Goal: Task Accomplishment & Management: Use online tool/utility

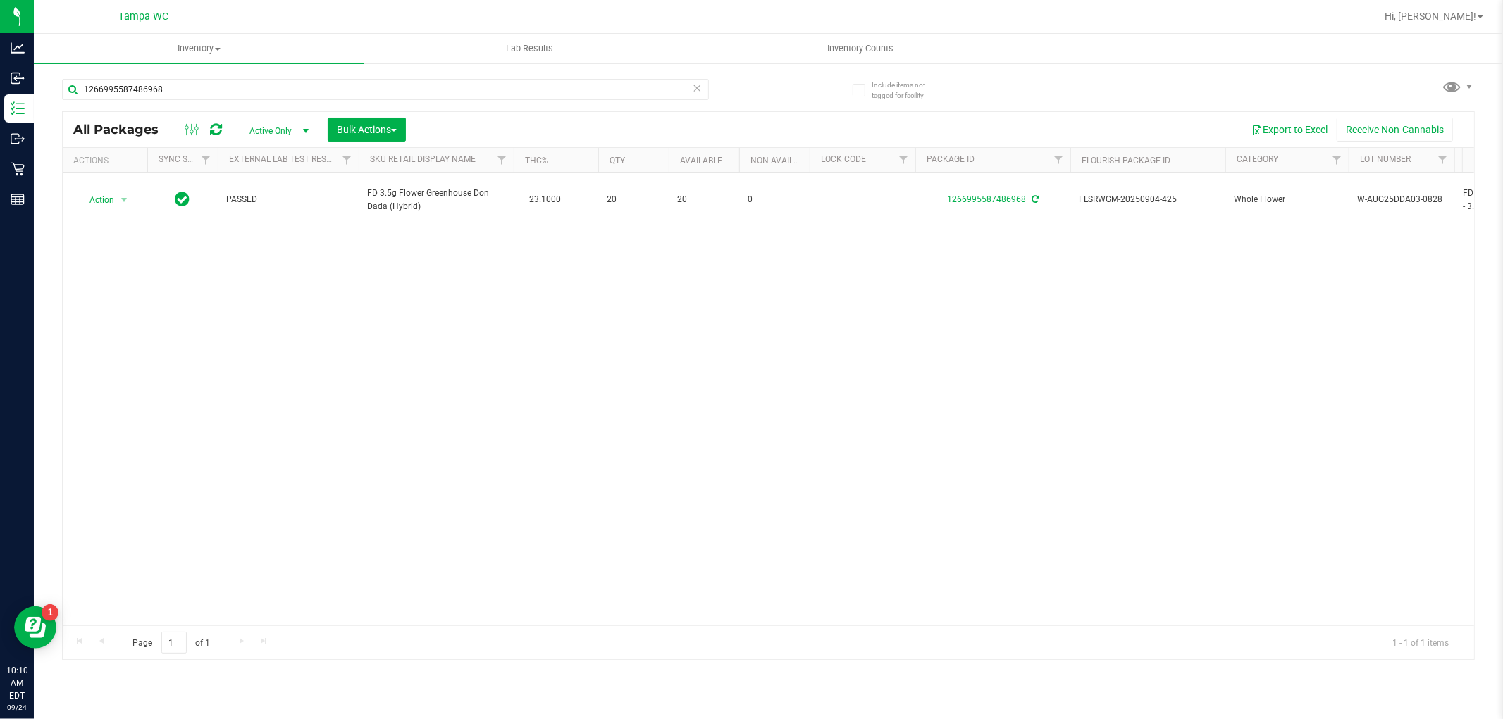
click at [204, 102] on div "1266995587486968" at bounding box center [385, 95] width 647 height 32
click at [205, 82] on input "1266995587486968" at bounding box center [385, 89] width 647 height 21
click at [204, 81] on input "1266995587486968" at bounding box center [385, 89] width 647 height 21
click at [204, 80] on input "1266995587486968" at bounding box center [385, 89] width 647 height 21
click at [199, 87] on input "1266995587486968" at bounding box center [385, 89] width 647 height 21
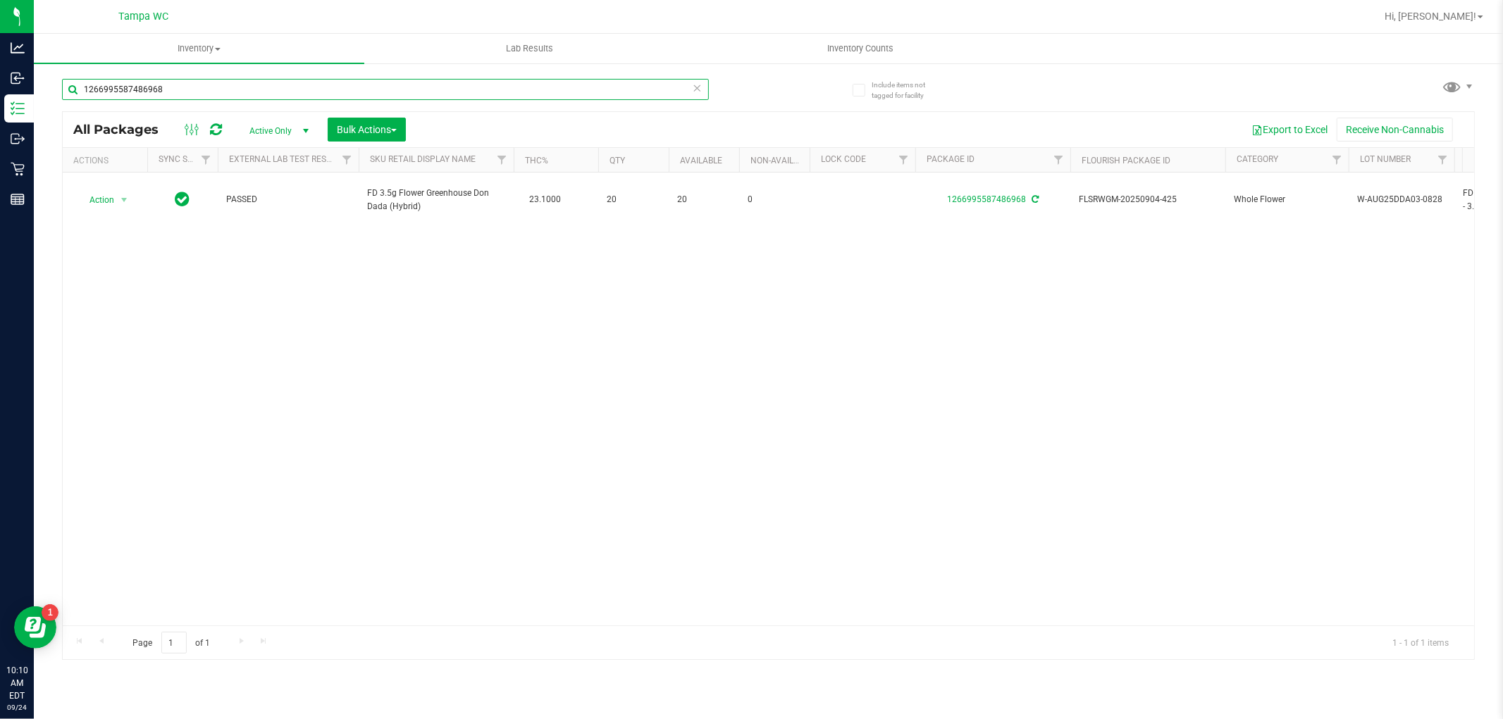
click at [199, 89] on input "1266995587486968" at bounding box center [385, 89] width 647 height 21
type input "1"
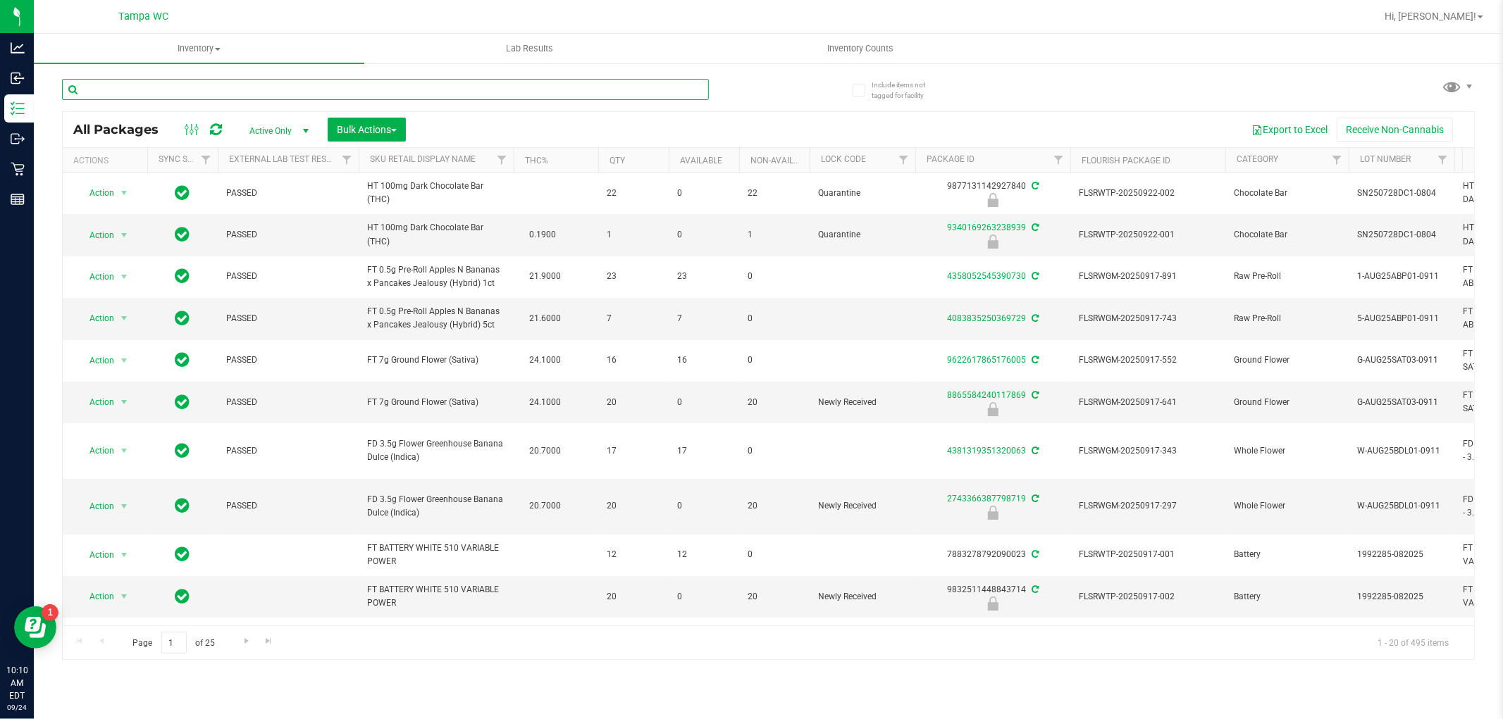
click at [304, 87] on input "text" at bounding box center [385, 89] width 647 height 21
type input "3266675564443557"
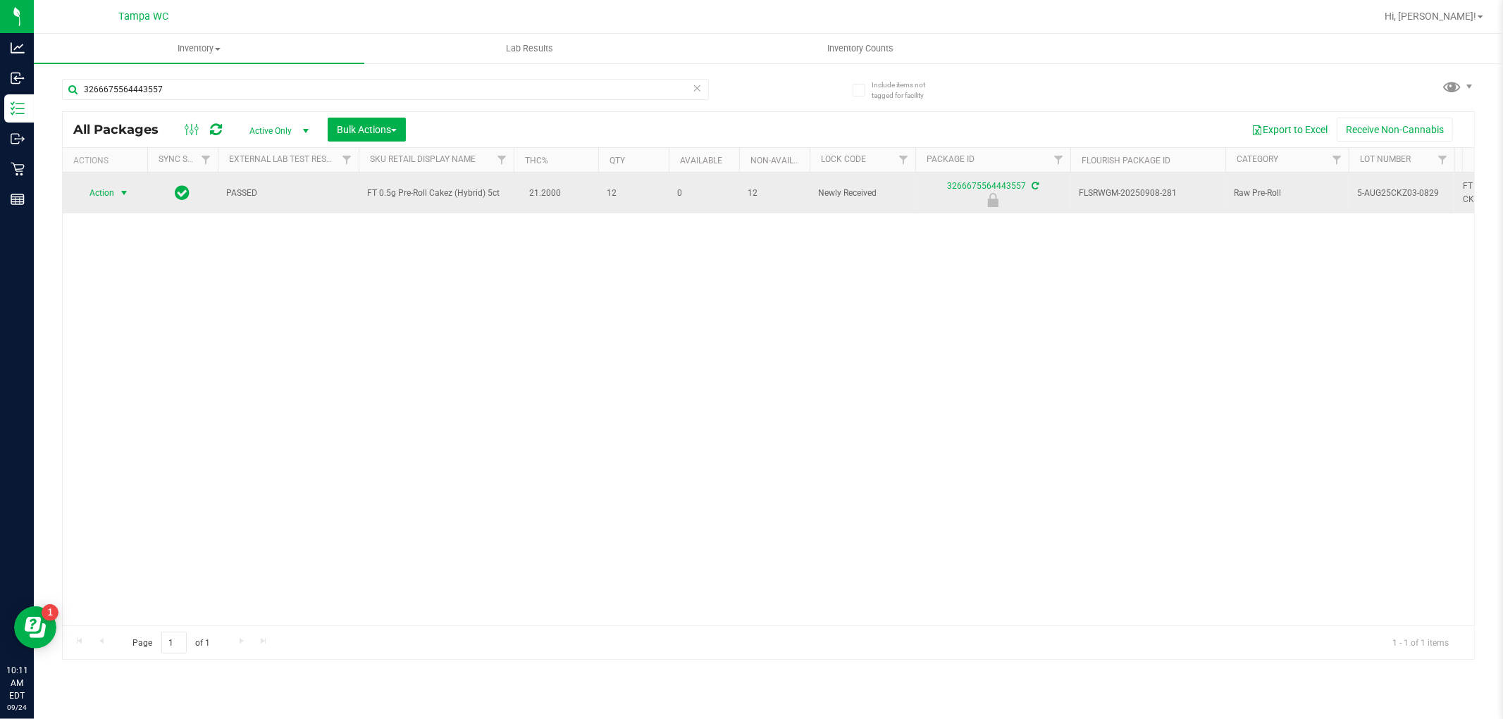
click at [121, 192] on span "select" at bounding box center [123, 192] width 11 height 11
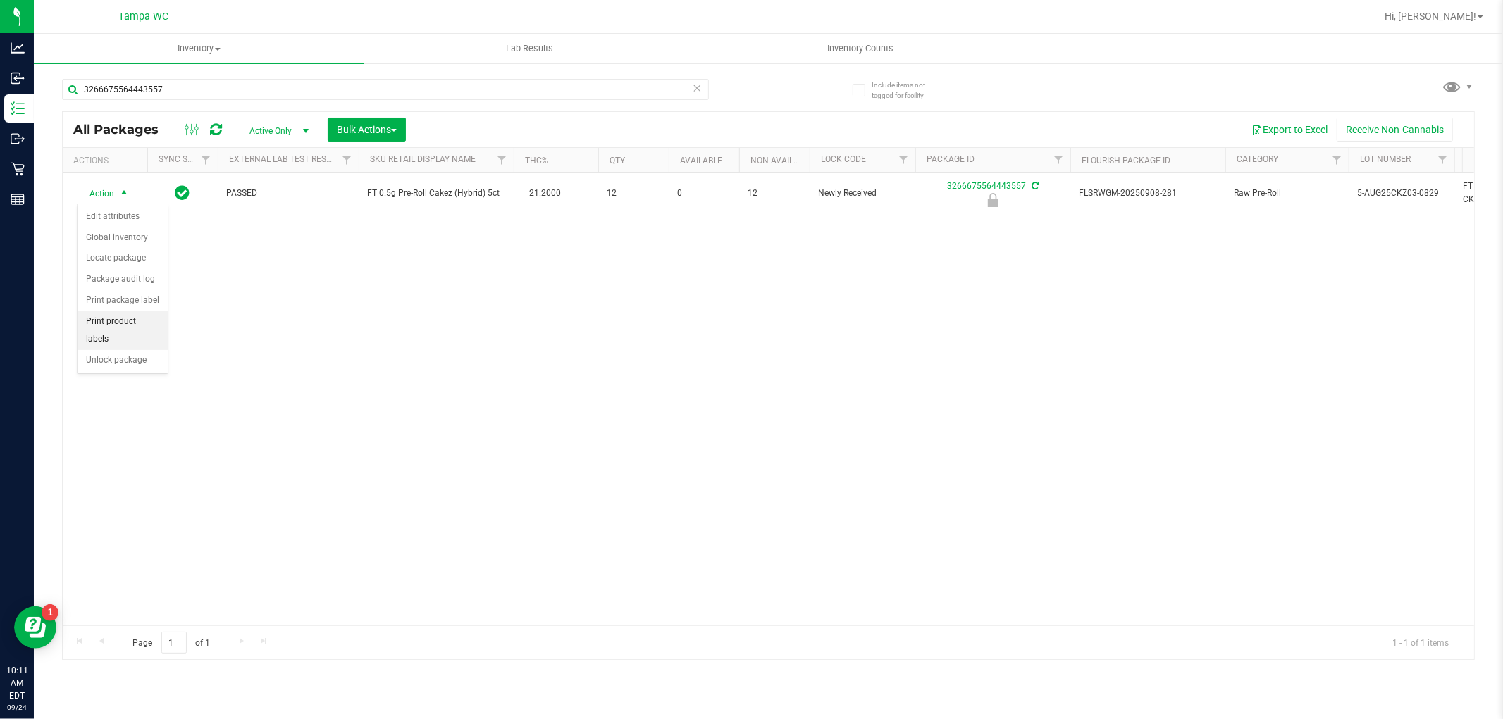
click at [120, 349] on li "Print product labels" at bounding box center [123, 330] width 90 height 39
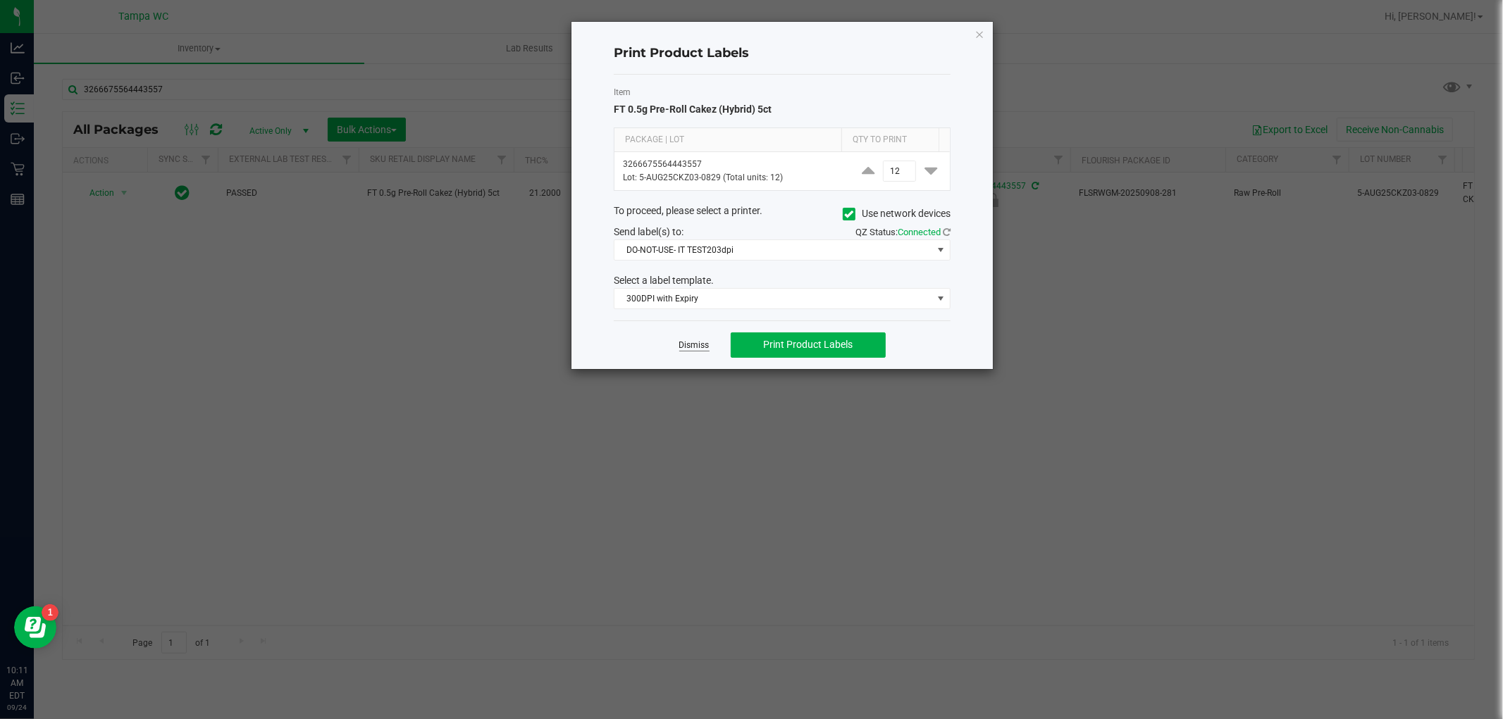
click at [682, 347] on link "Dismiss" at bounding box center [694, 346] width 30 height 12
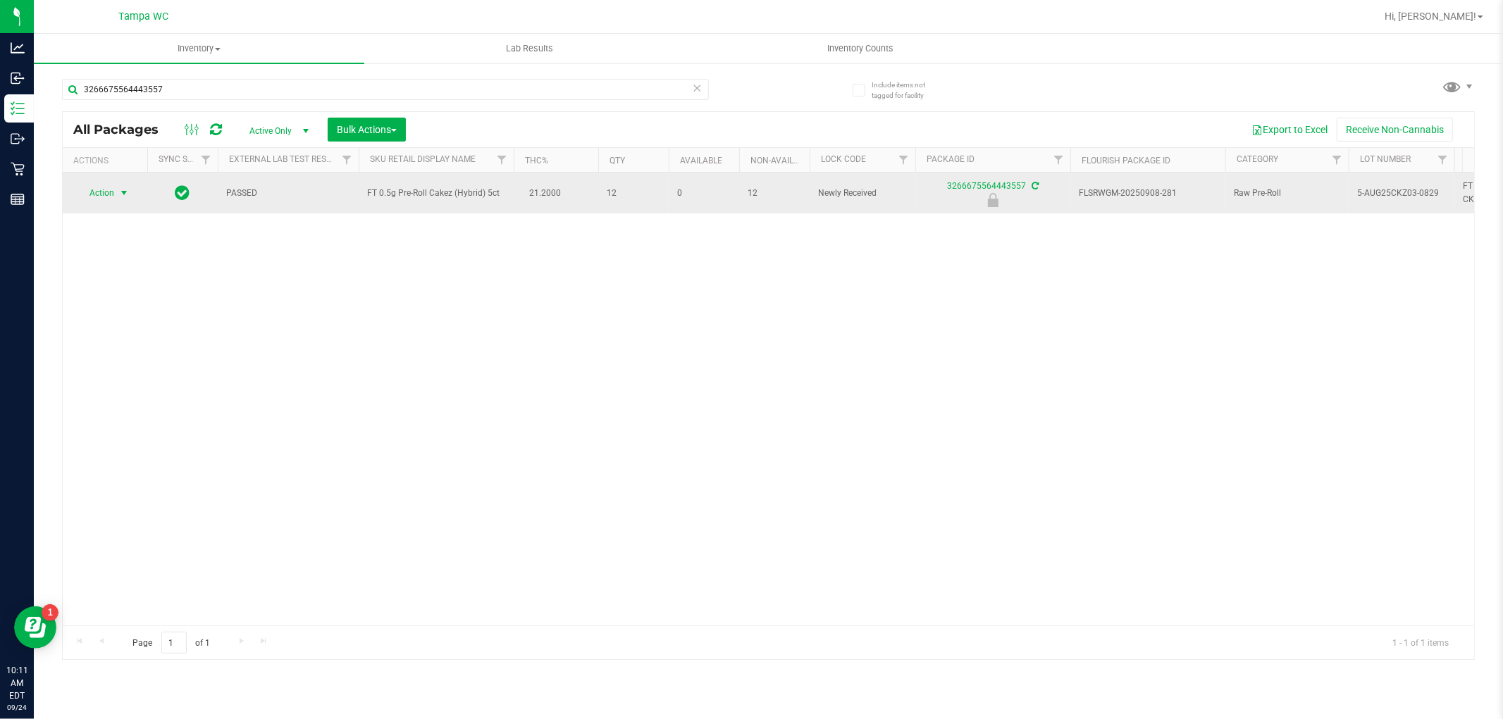
click at [122, 193] on span "select" at bounding box center [123, 192] width 11 height 11
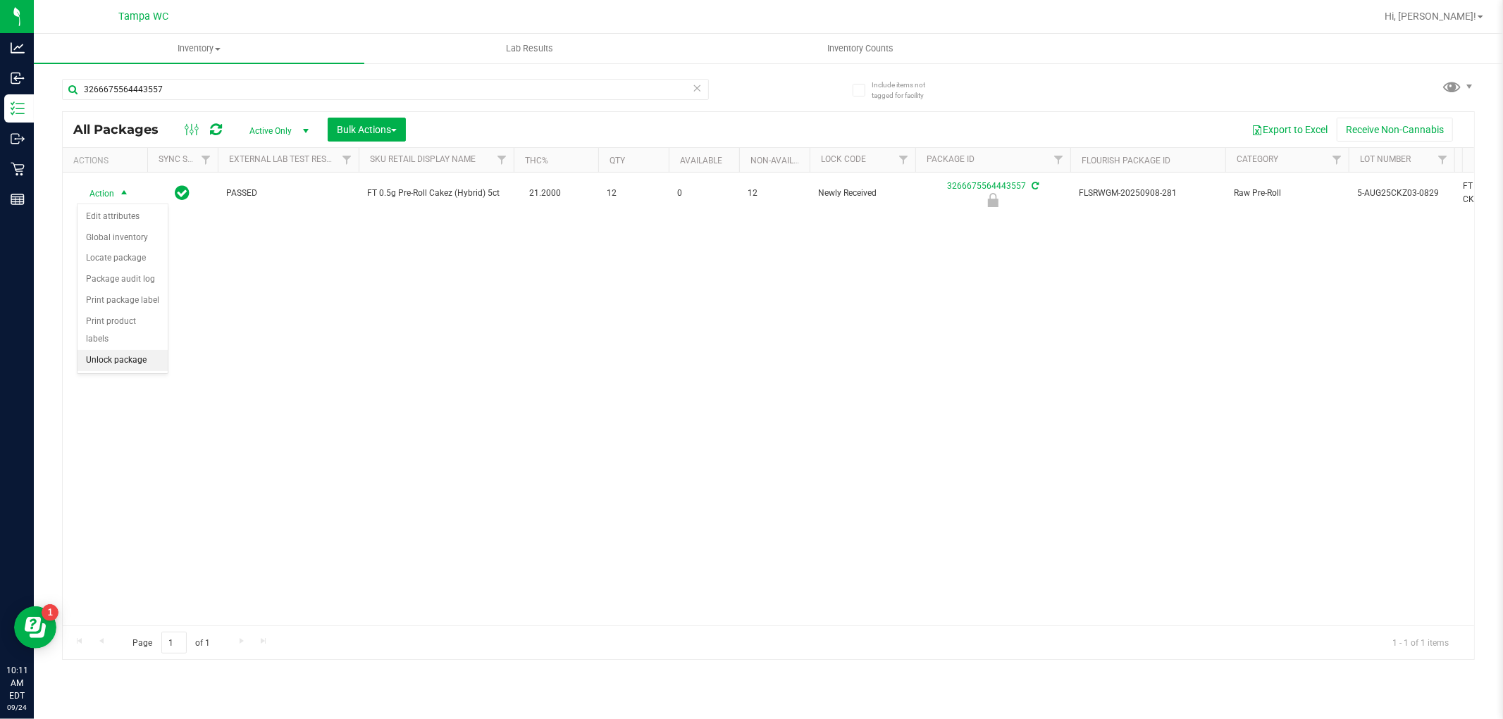
click at [135, 364] on li "Unlock package" at bounding box center [123, 360] width 90 height 21
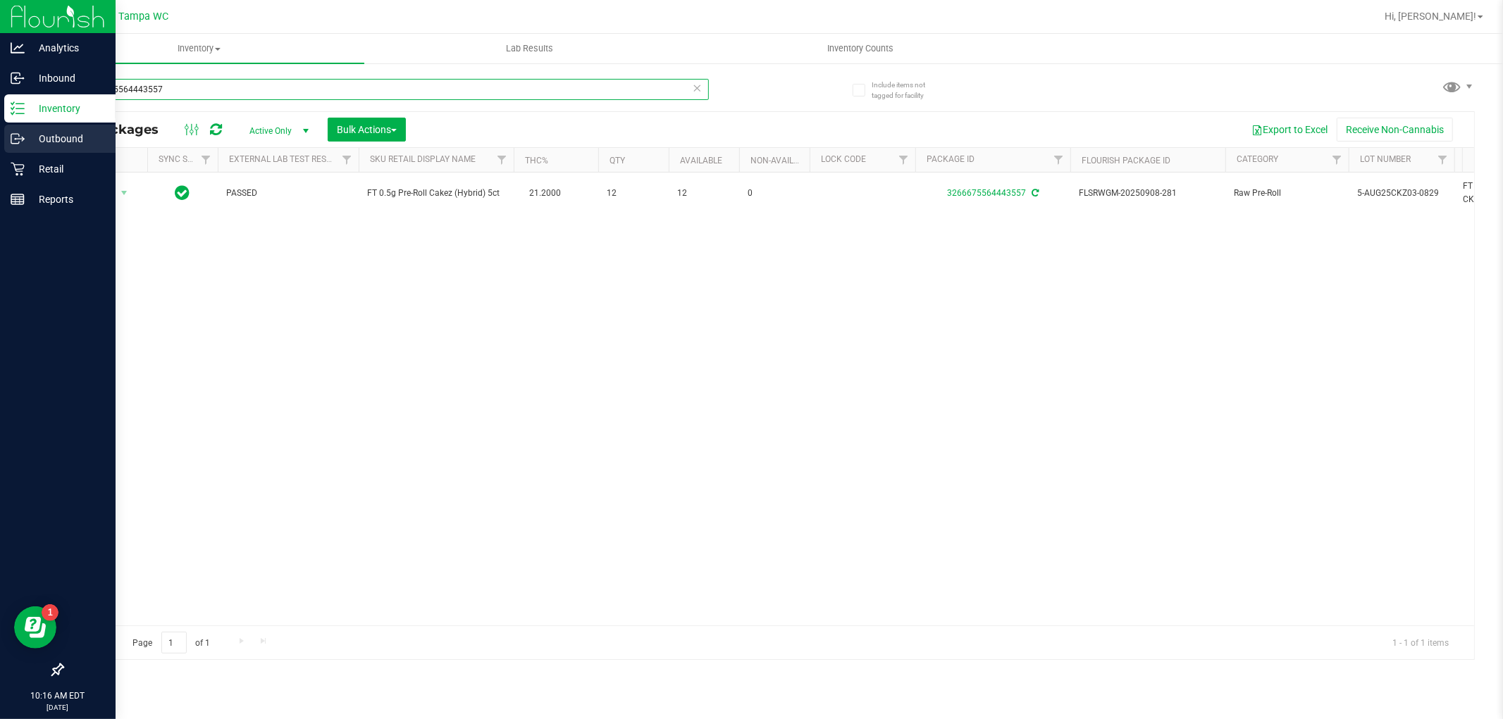
drag, startPoint x: 78, startPoint y: 117, endPoint x: 0, endPoint y: 139, distance: 80.5
click at [0, 138] on div "Analytics Inbound Inventory Outbound Retail Reports 10:16 AM EDT [DATE] 09/24 T…" at bounding box center [751, 359] width 1503 height 719
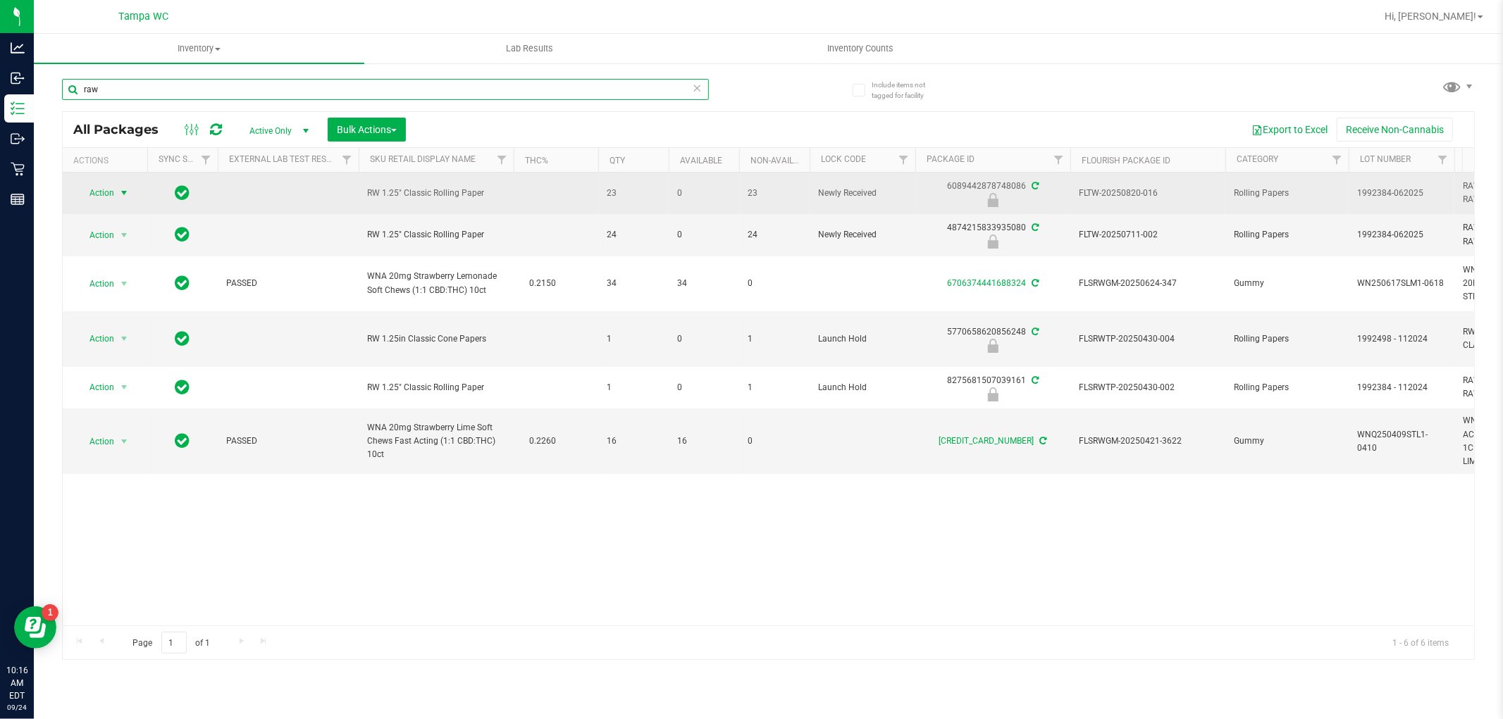
type input "raw"
click at [107, 193] on span "Action" at bounding box center [96, 193] width 38 height 20
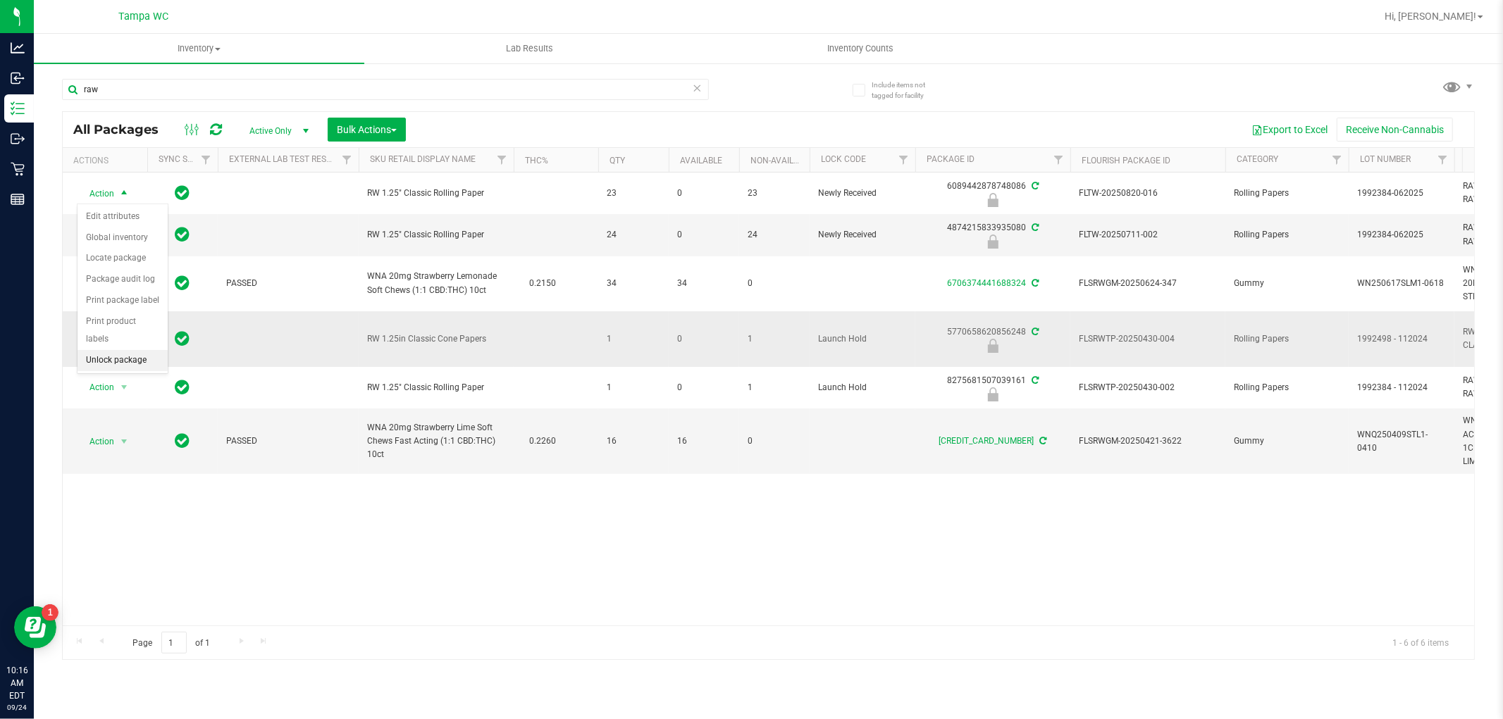
click at [107, 363] on li "Unlock package" at bounding box center [123, 360] width 90 height 21
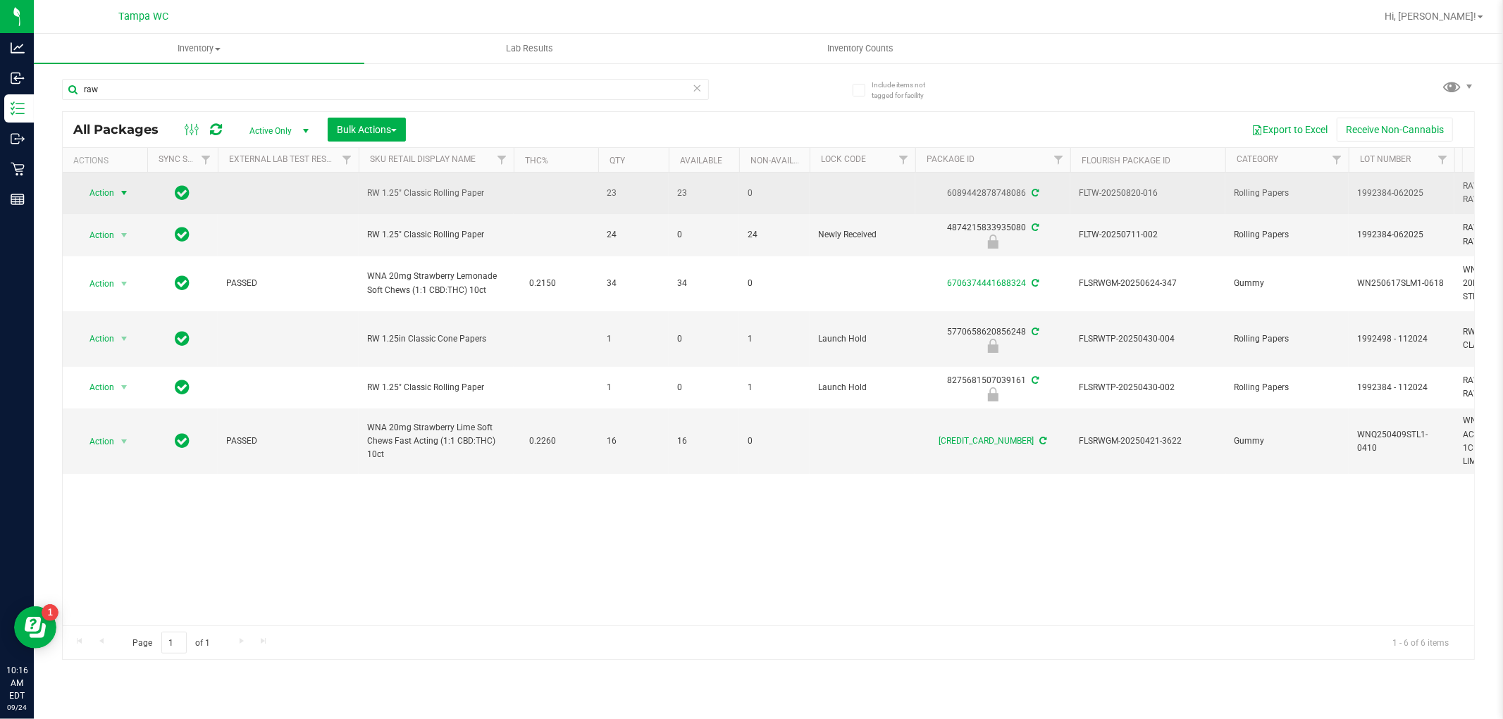
click at [117, 192] on span "select" at bounding box center [125, 193] width 18 height 20
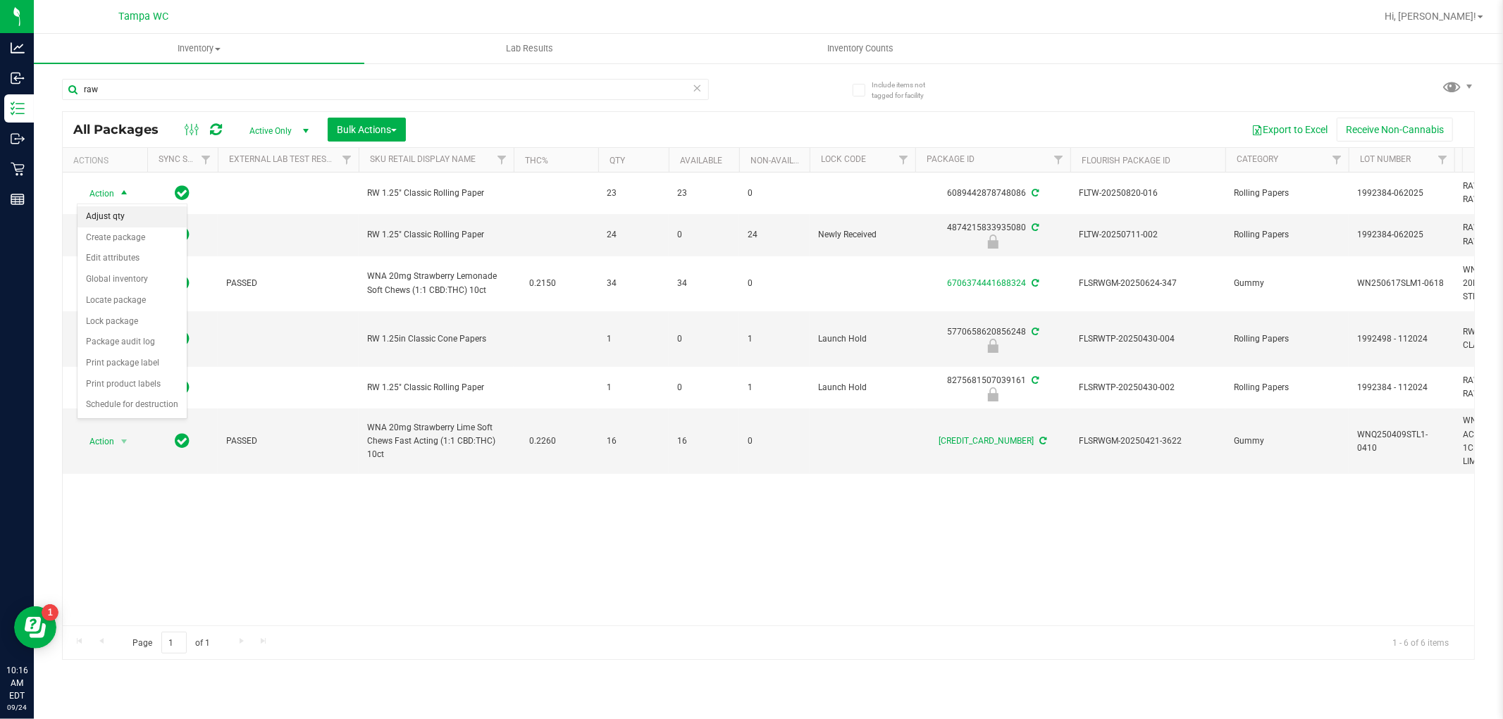
click at [128, 221] on li "Adjust qty" at bounding box center [132, 216] width 109 height 21
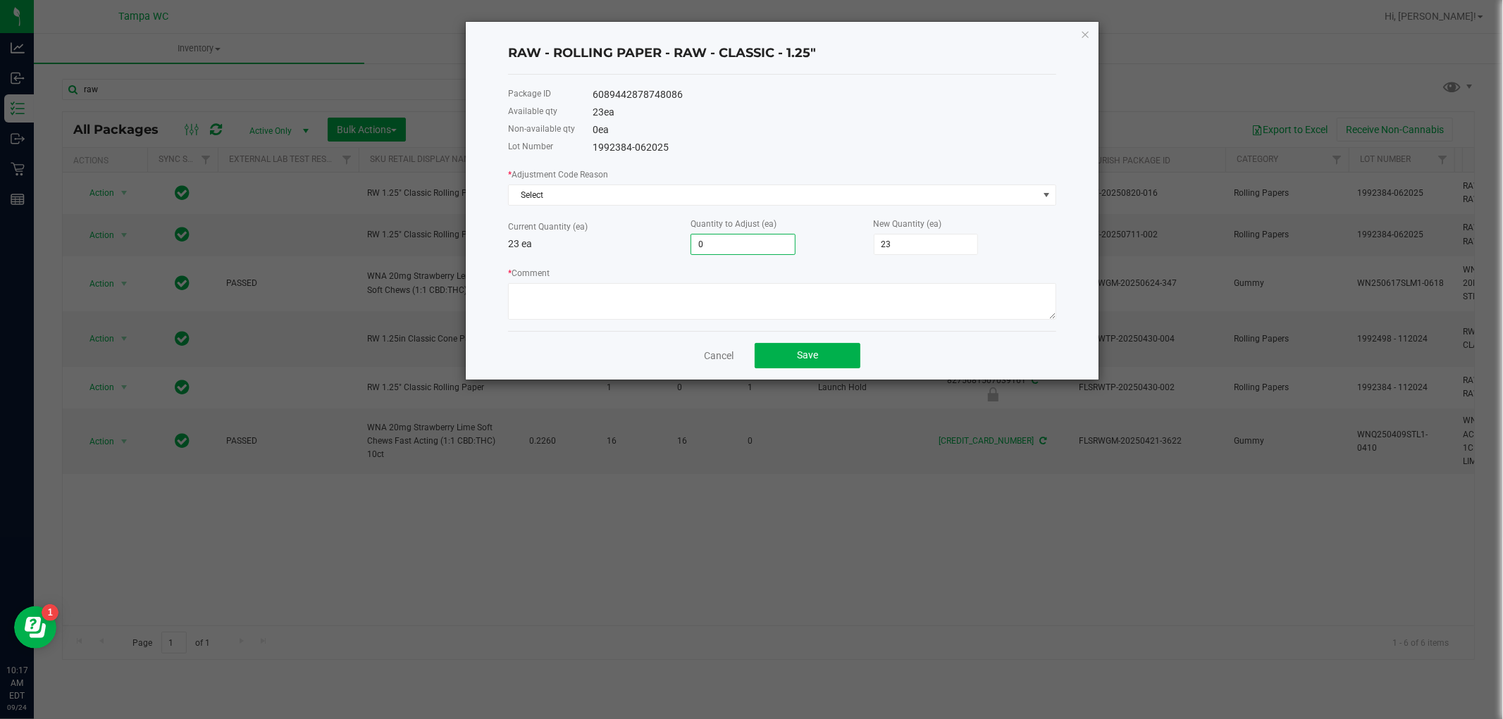
type input "1"
type input "24"
type input "1"
drag, startPoint x: 645, startPoint y: 236, endPoint x: 637, endPoint y: 223, distance: 15.8
click at [637, 225] on div "Current Quantity (ea) 23 ea" at bounding box center [599, 235] width 182 height 32
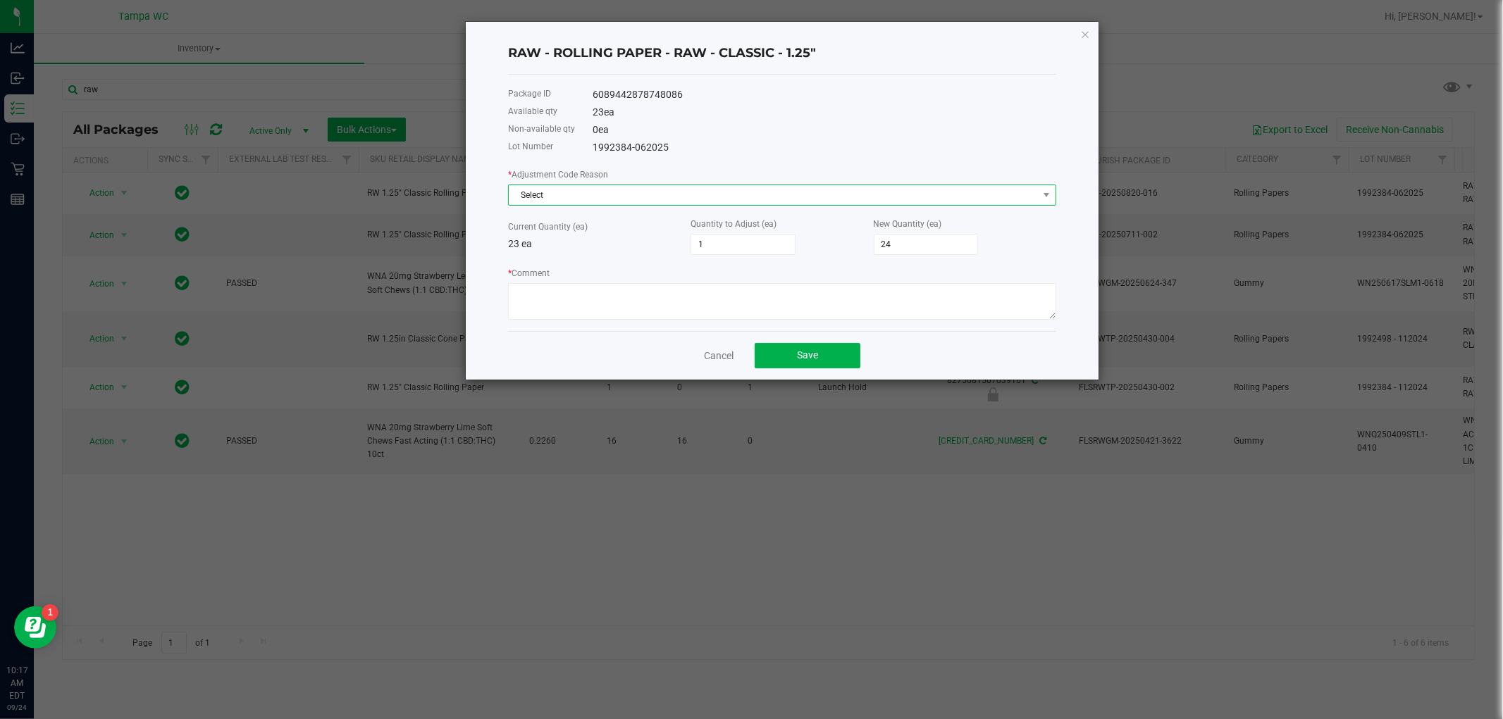
click at [663, 192] on span "Select" at bounding box center [773, 195] width 529 height 20
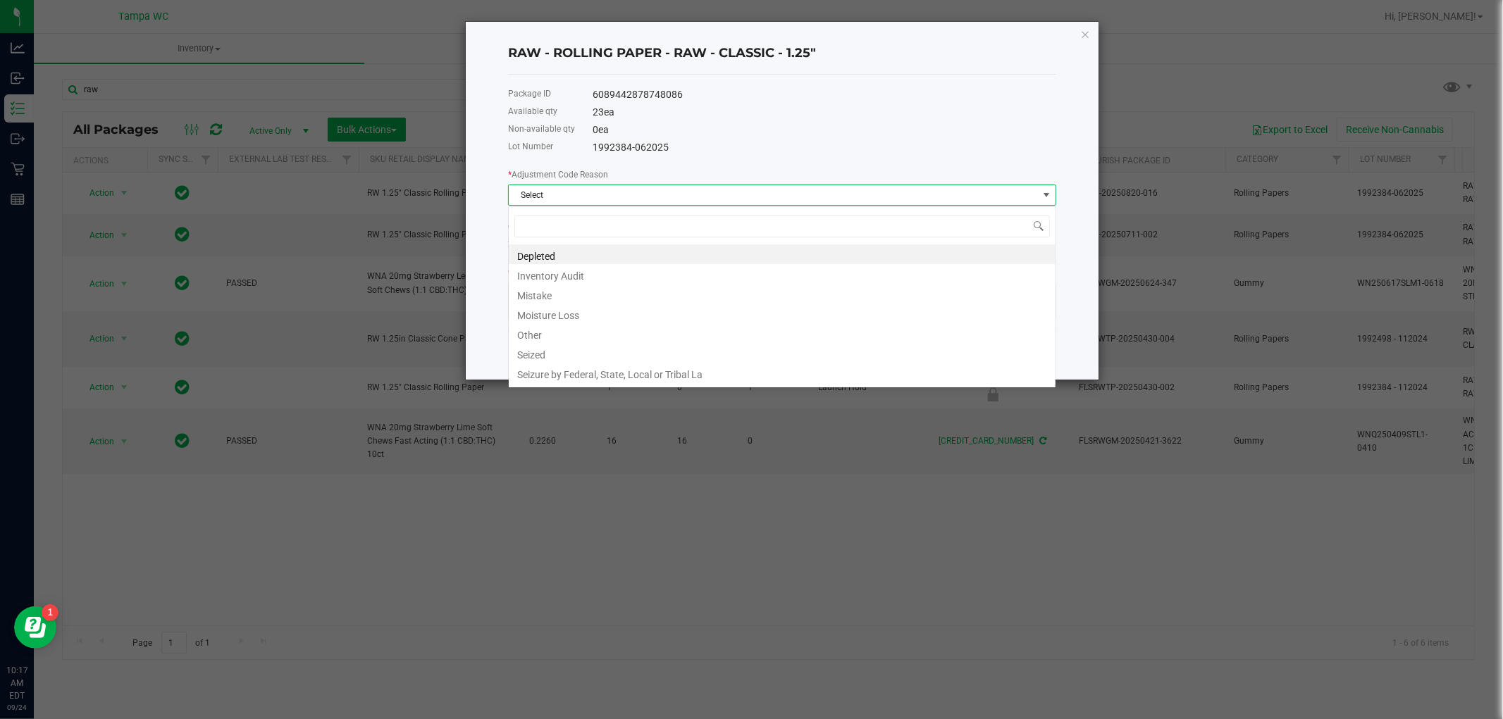
scroll to position [21, 547]
click at [607, 287] on li "Mistake" at bounding box center [782, 294] width 547 height 20
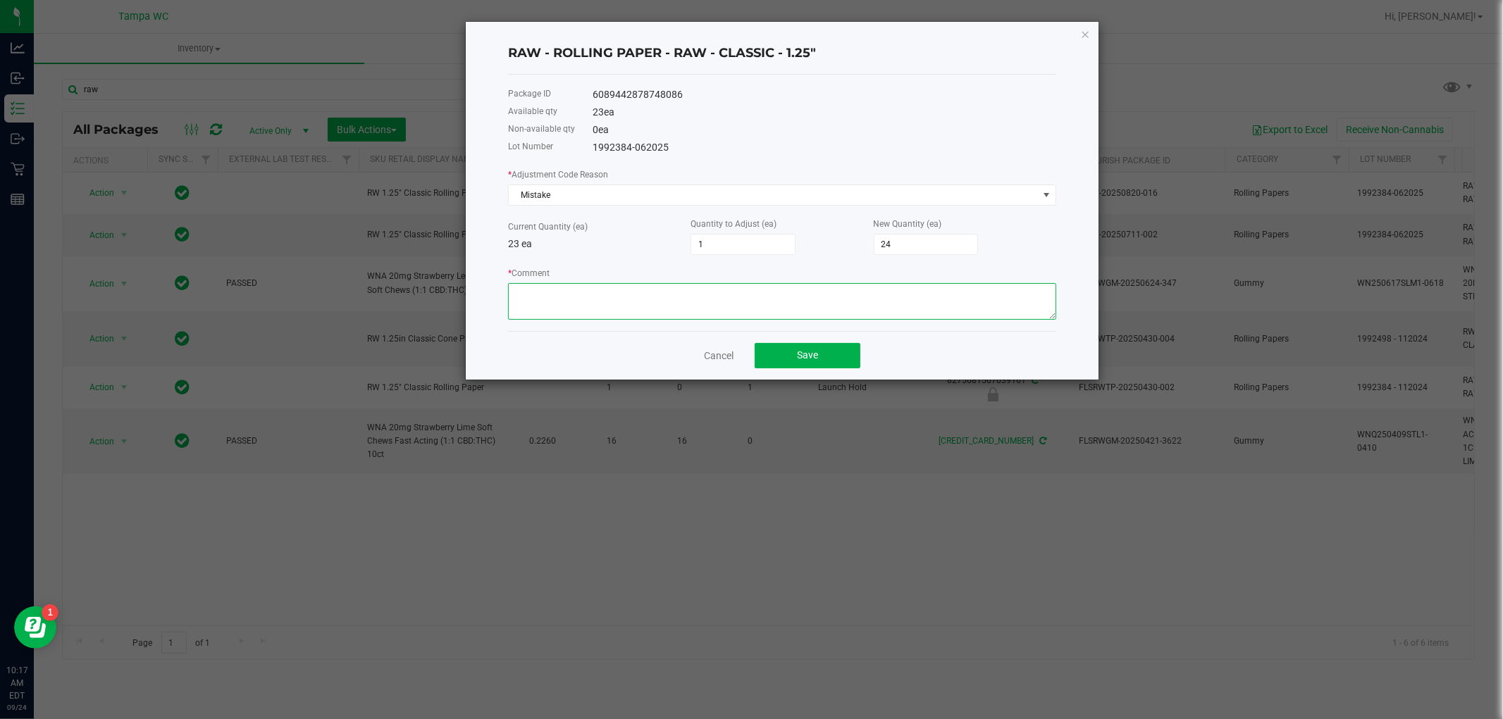
click at [609, 293] on textarea "* Comment" at bounding box center [782, 301] width 548 height 37
type textarea "Inventory error"
click at [836, 353] on button "Save" at bounding box center [808, 355] width 106 height 25
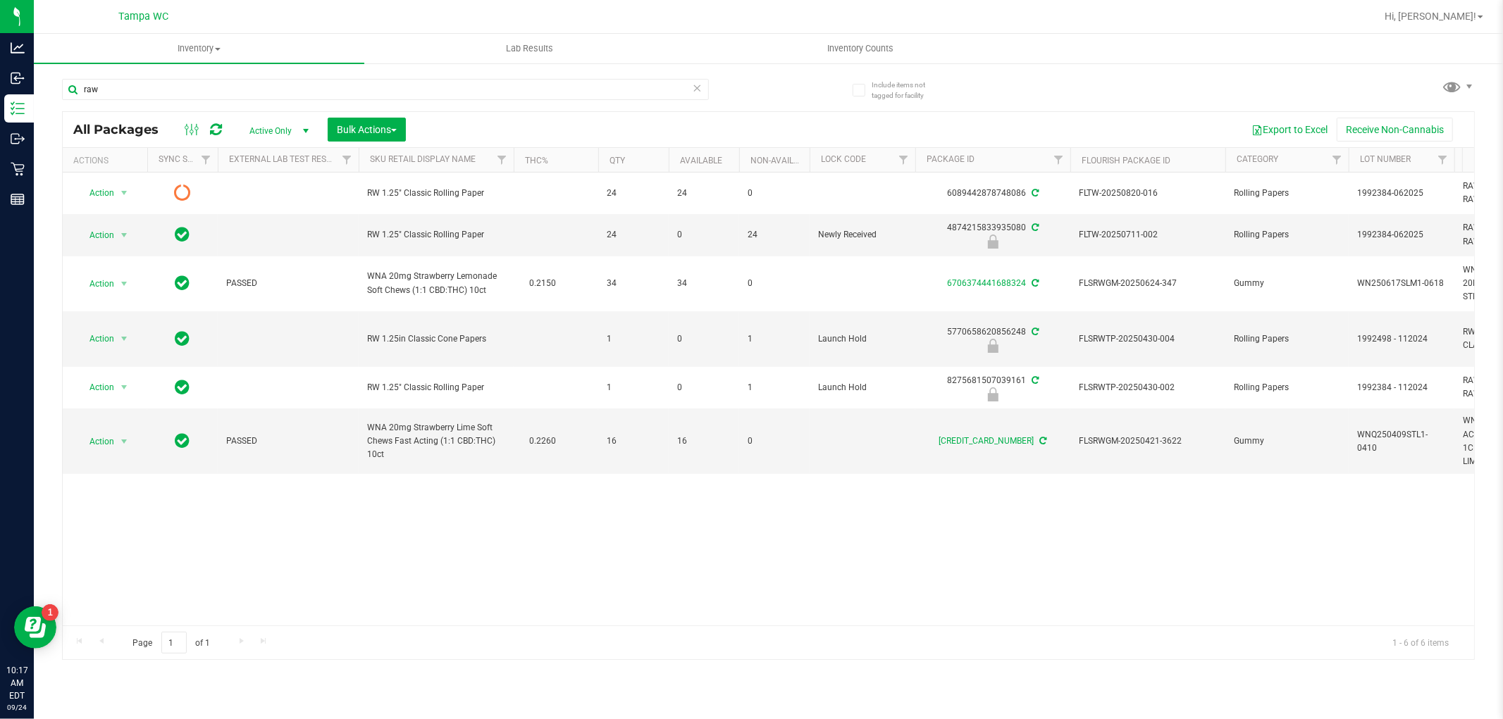
click at [210, 123] on icon at bounding box center [216, 130] width 12 height 14
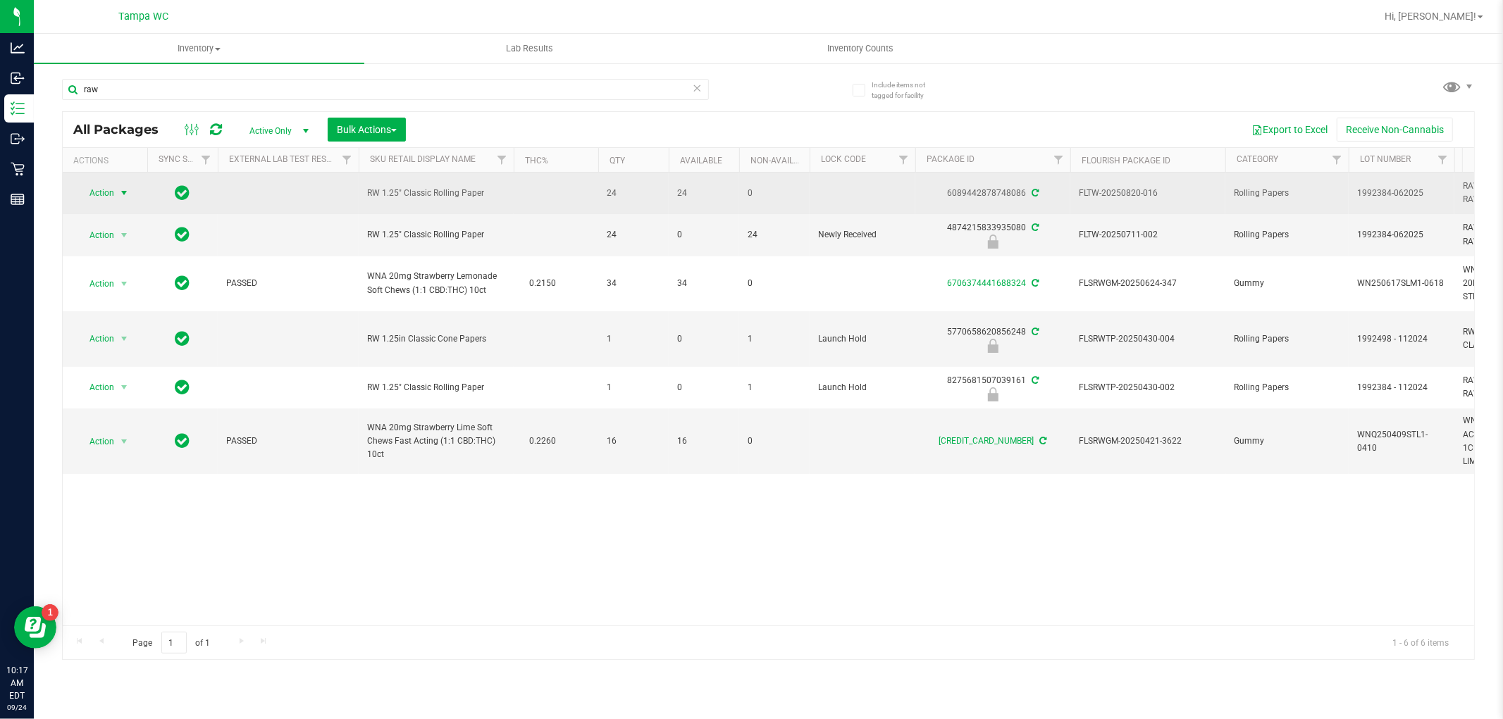
click at [109, 193] on span "Action" at bounding box center [96, 193] width 38 height 20
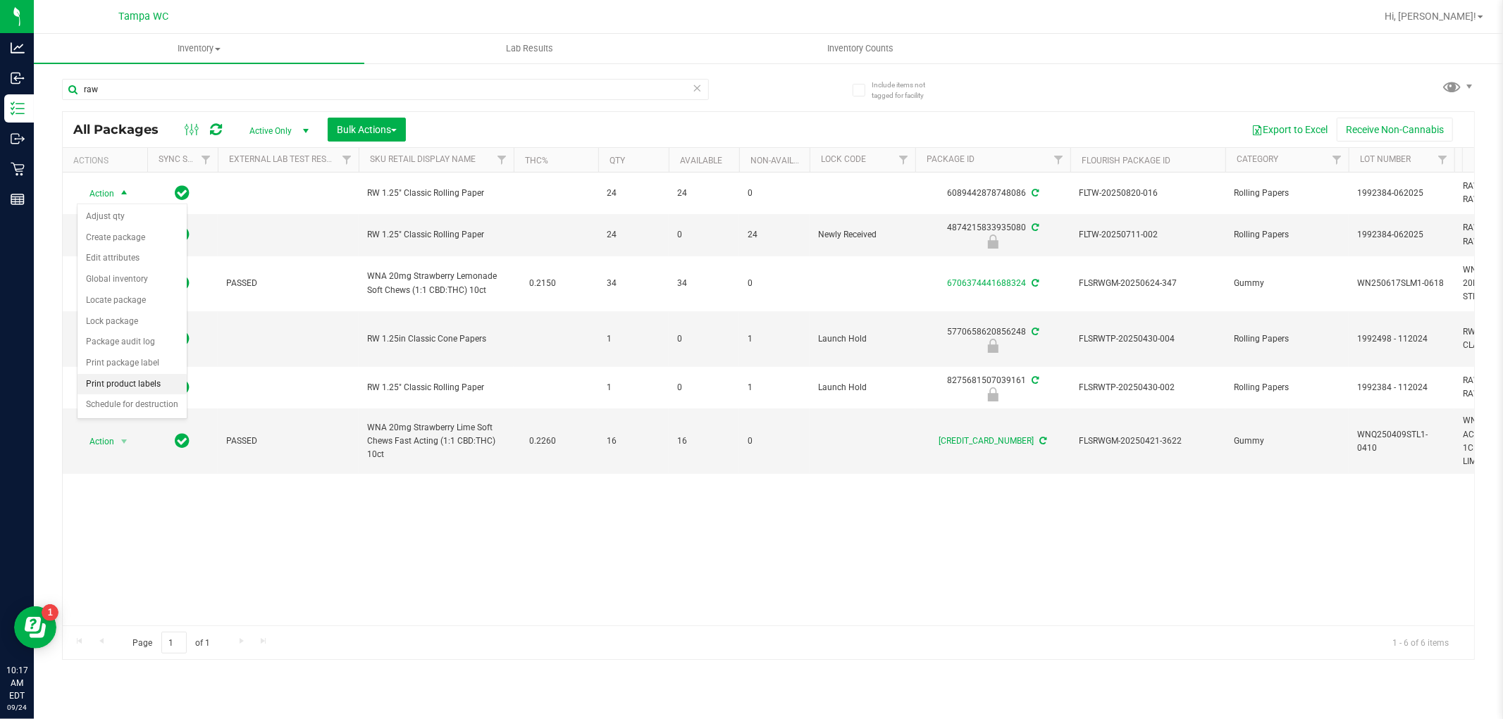
click at [152, 377] on li "Print product labels" at bounding box center [132, 384] width 109 height 21
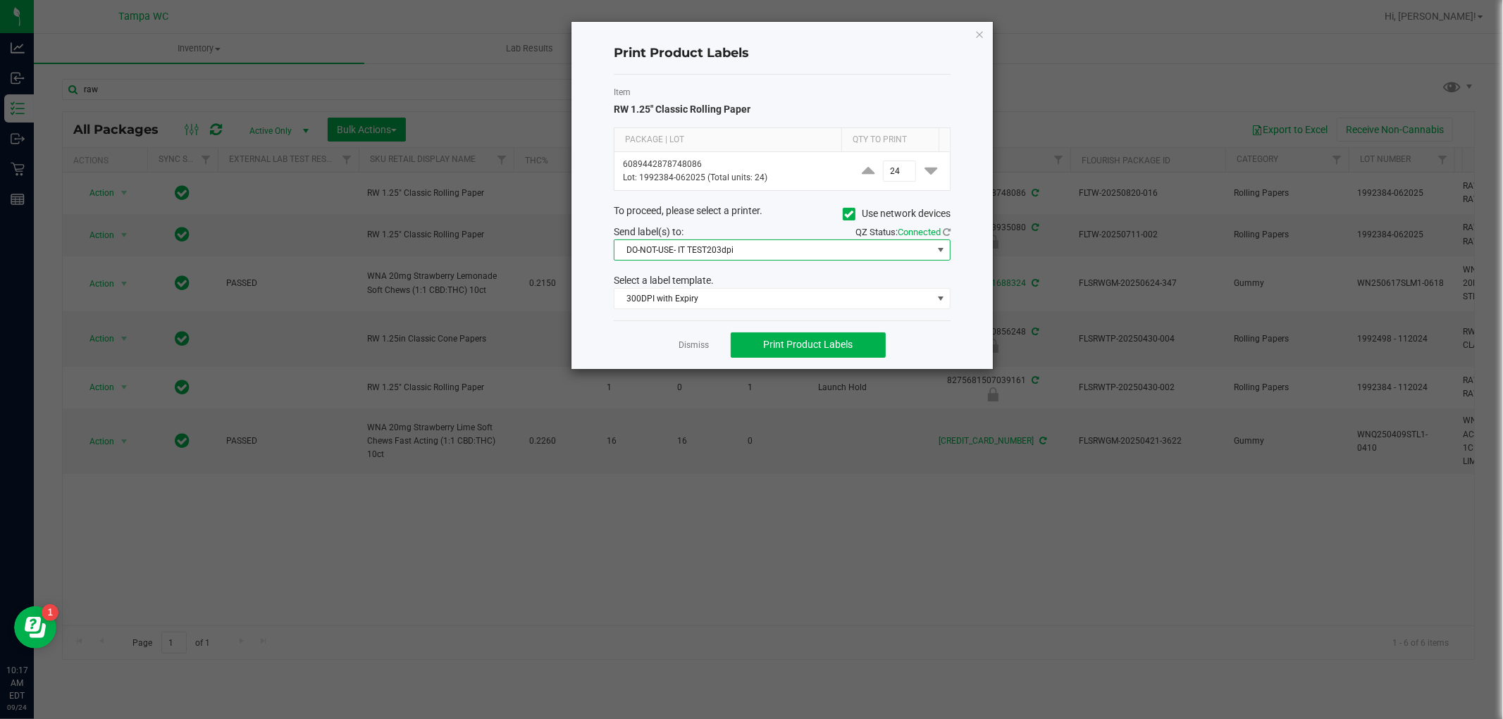
click at [762, 252] on span "DO-NOT-USE- IT TEST203dpi" at bounding box center [773, 250] width 318 height 20
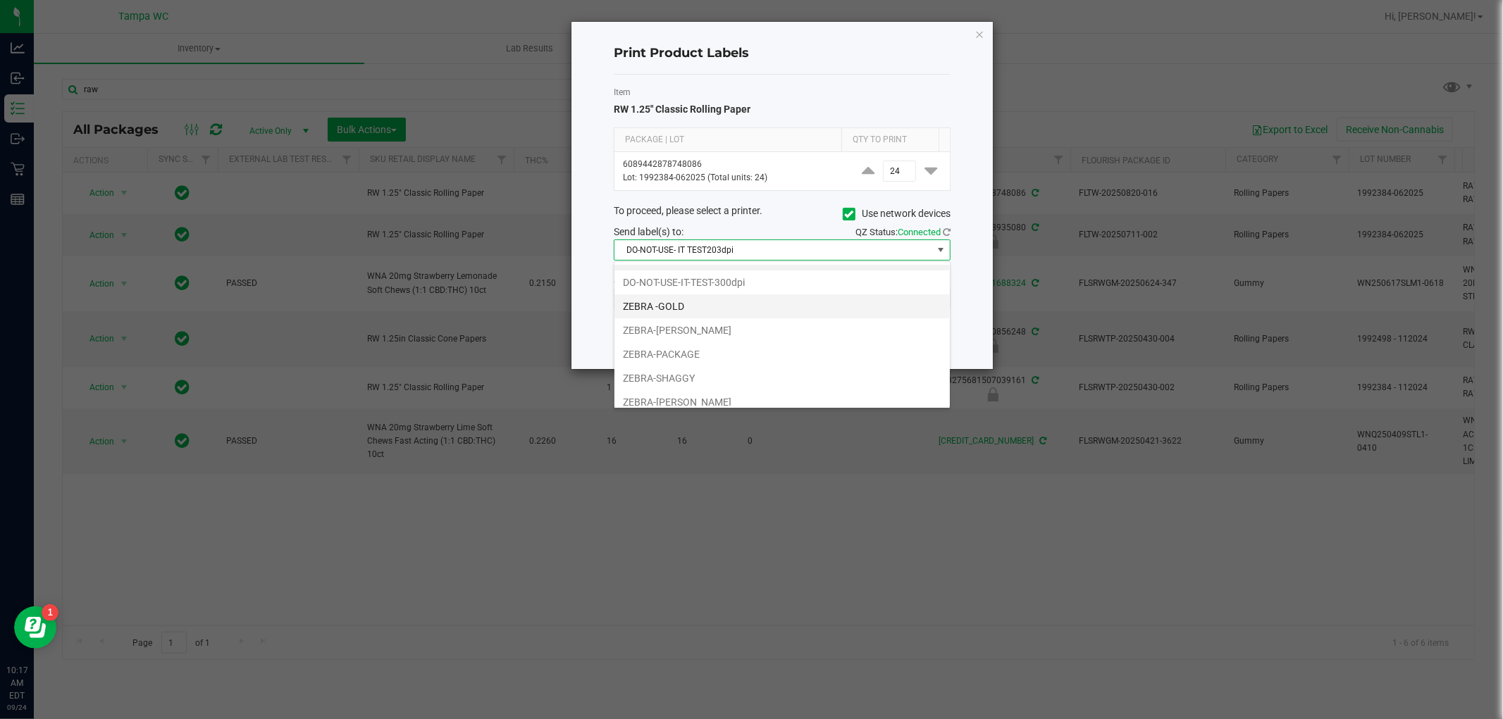
scroll to position [0, 0]
click at [757, 299] on li "DO-NOT-USE-IT-TEST-300dpi" at bounding box center [781, 301] width 335 height 24
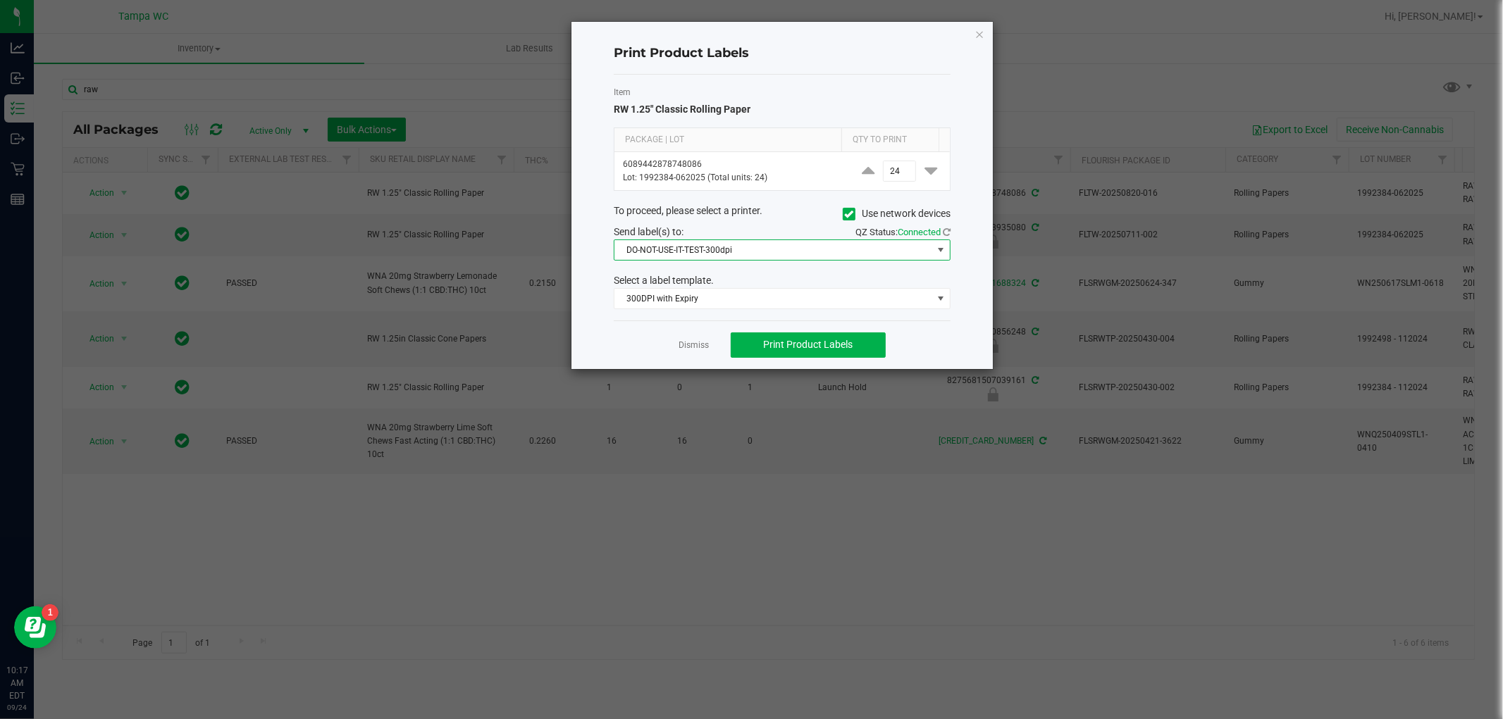
click at [763, 258] on span "DO-NOT-USE-IT-TEST-300dpi" at bounding box center [773, 250] width 318 height 20
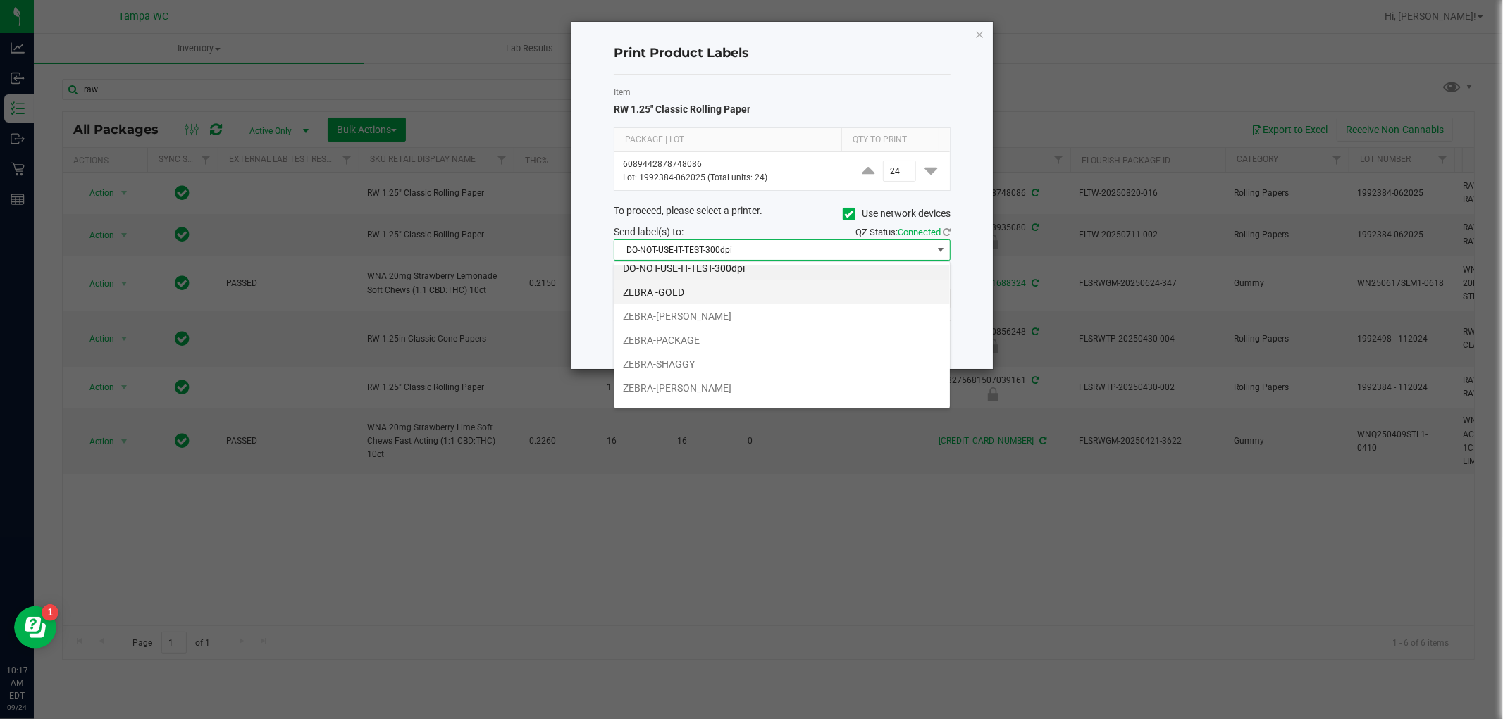
scroll to position [51, 0]
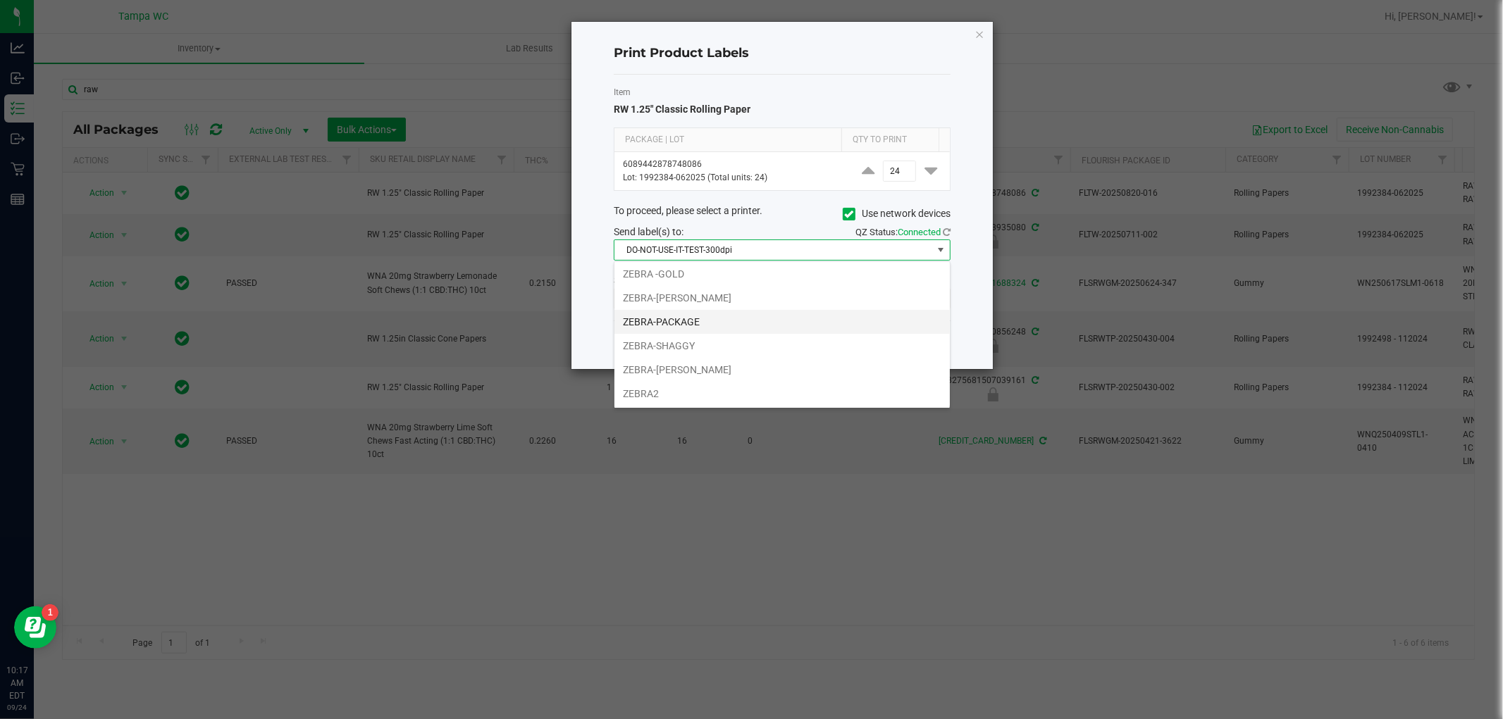
click at [745, 319] on li "ZEBRA-PACKAGE" at bounding box center [781, 322] width 335 height 24
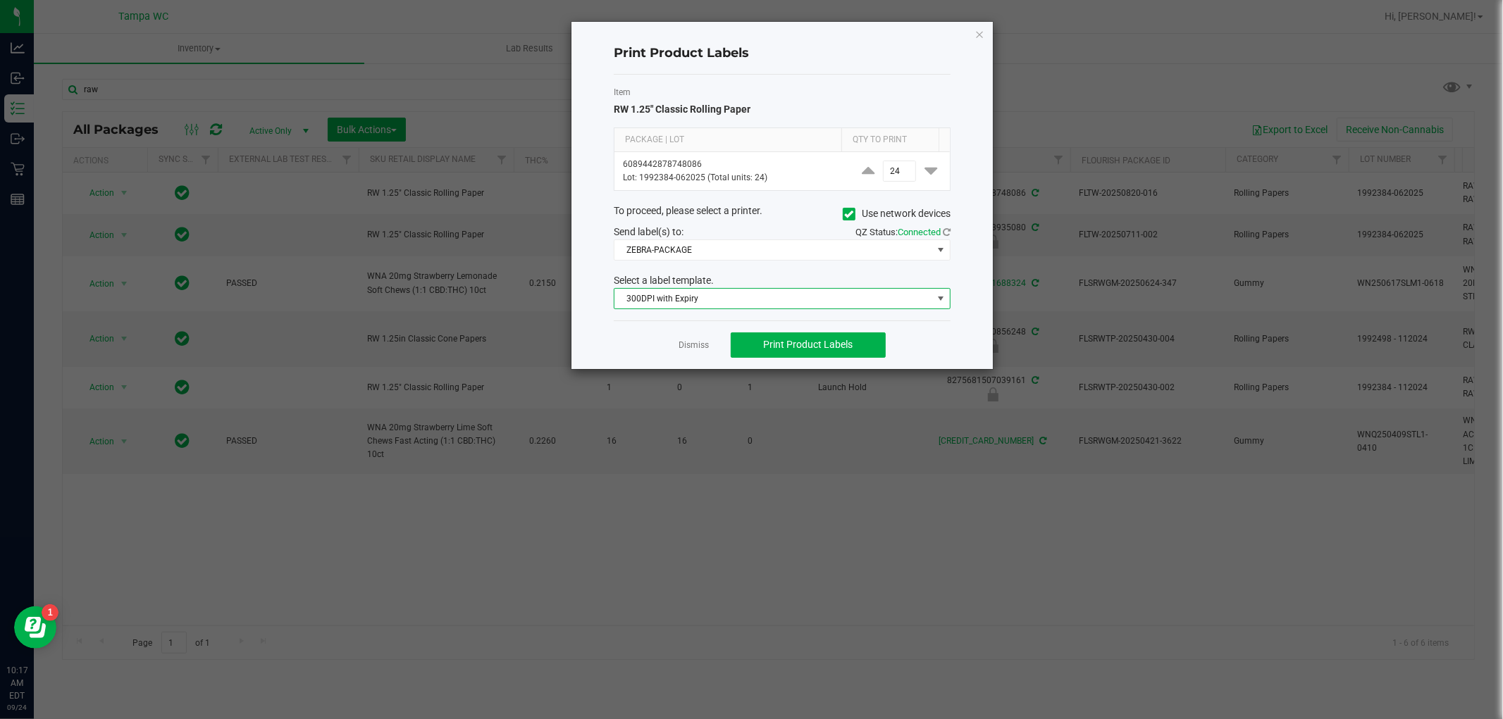
click at [765, 297] on span "300DPI with Expiry" at bounding box center [773, 299] width 318 height 20
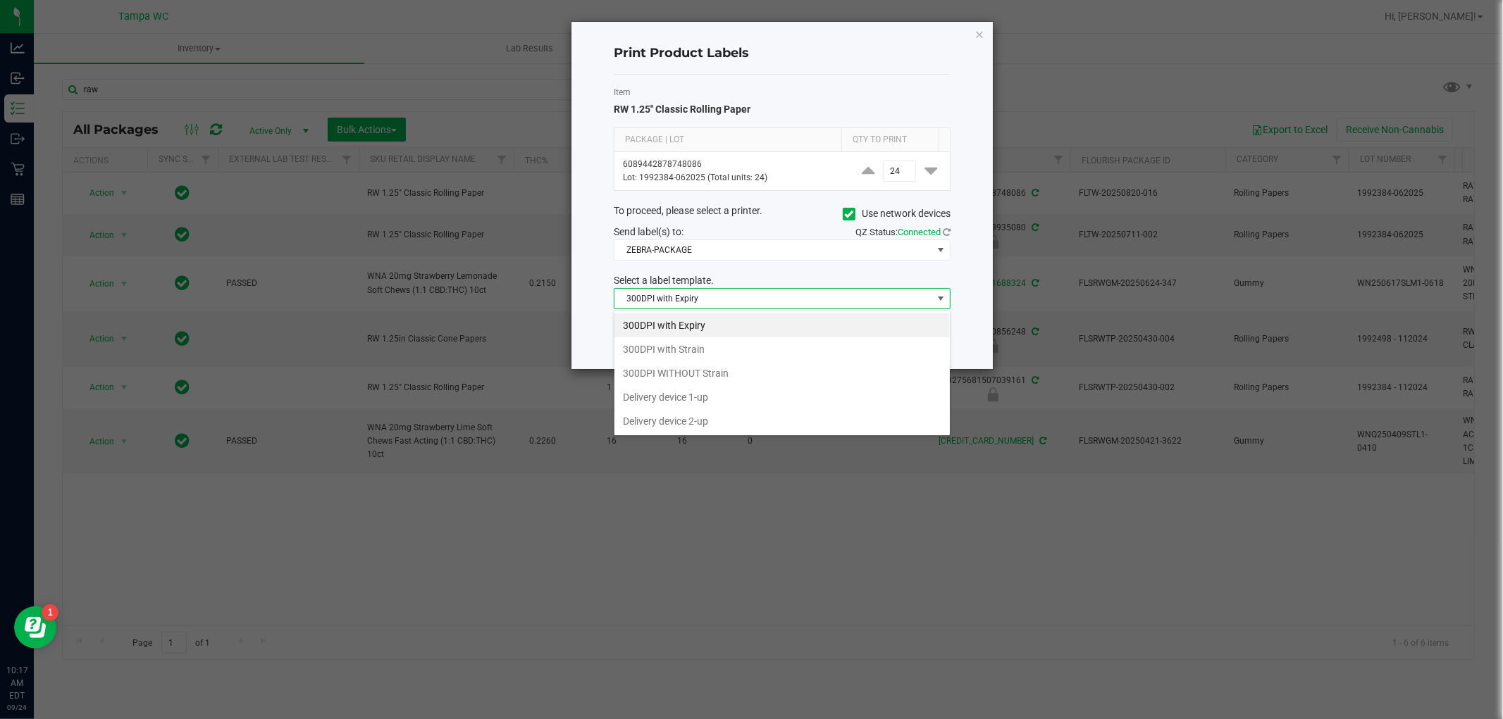
scroll to position [21, 336]
click at [765, 296] on span "300DPI with Expiry" at bounding box center [773, 299] width 318 height 20
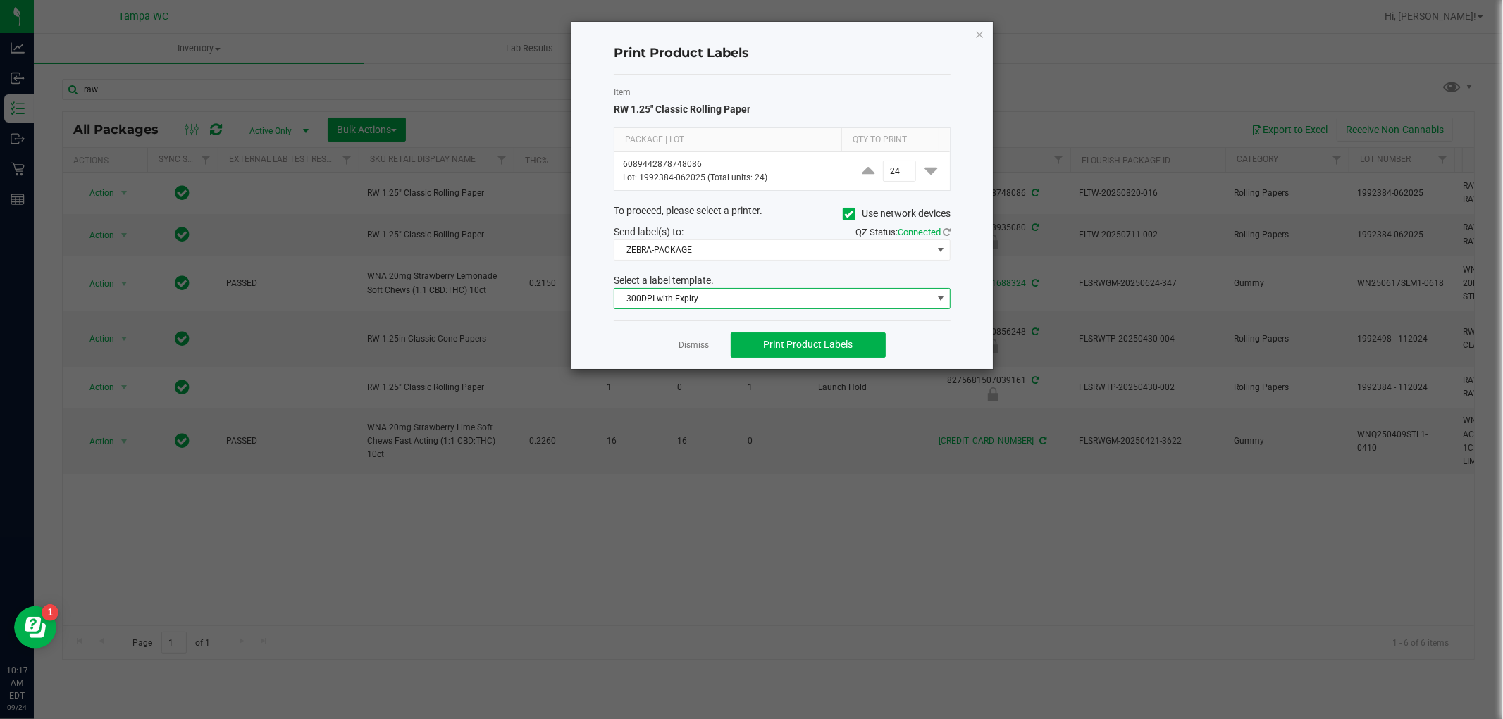
click at [765, 296] on span "300DPI with Expiry" at bounding box center [773, 299] width 318 height 20
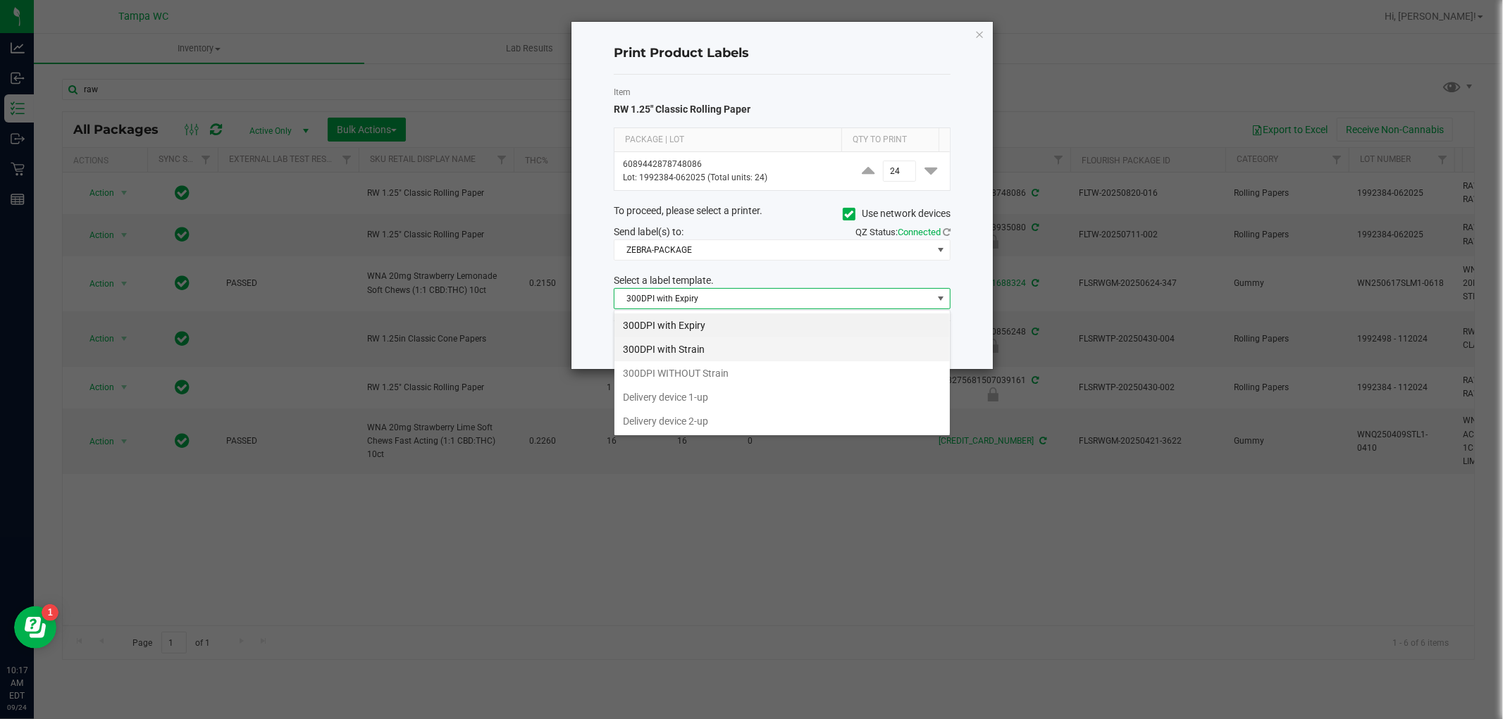
click at [743, 349] on li "300DPI with Strain" at bounding box center [781, 350] width 335 height 24
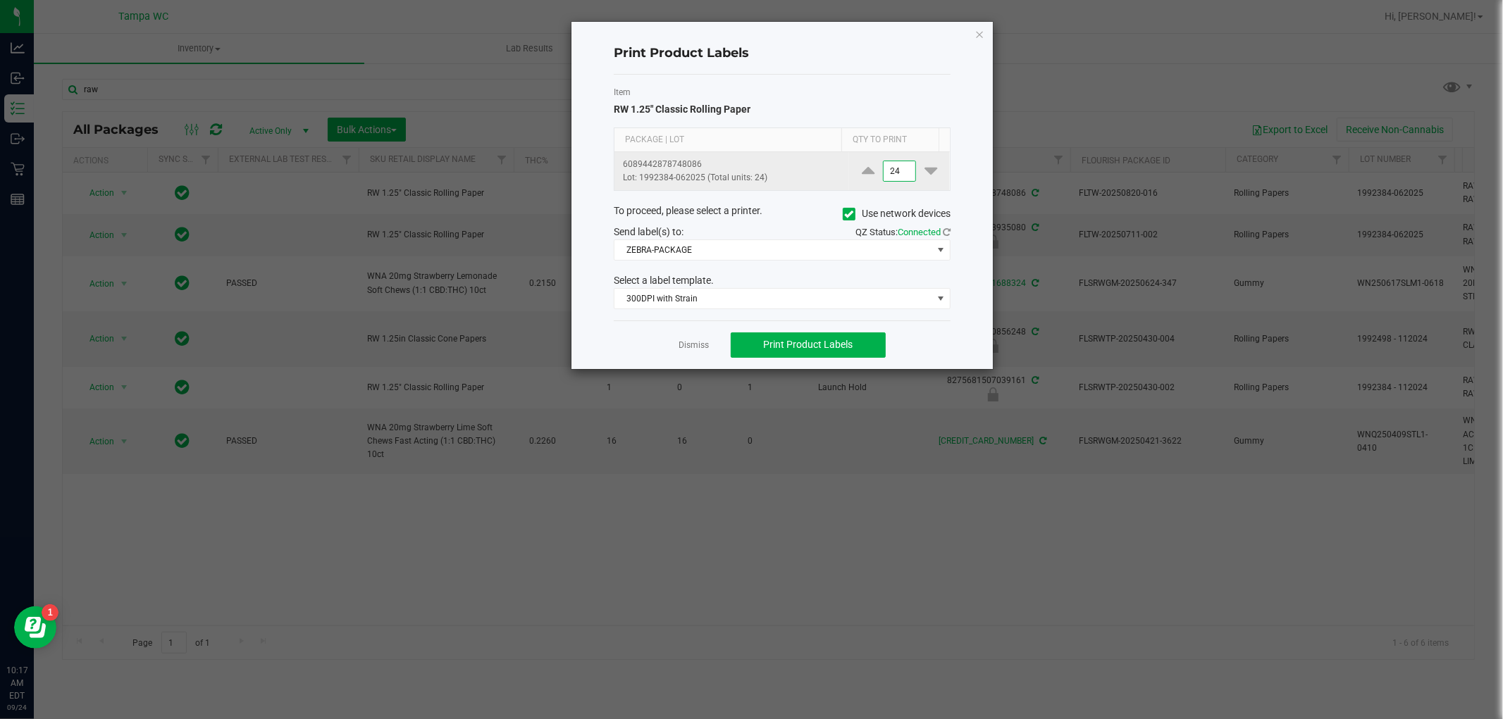
drag, startPoint x: 889, startPoint y: 180, endPoint x: 893, endPoint y: 171, distance: 10.1
click at [889, 178] on input "24" at bounding box center [900, 171] width 32 height 20
click at [809, 211] on div "To proceed, please select a printer. Use network devices" at bounding box center [782, 214] width 358 height 21
click at [784, 344] on span "Print Product Labels" at bounding box center [807, 344] width 89 height 11
click at [884, 166] on input "2" at bounding box center [900, 171] width 32 height 20
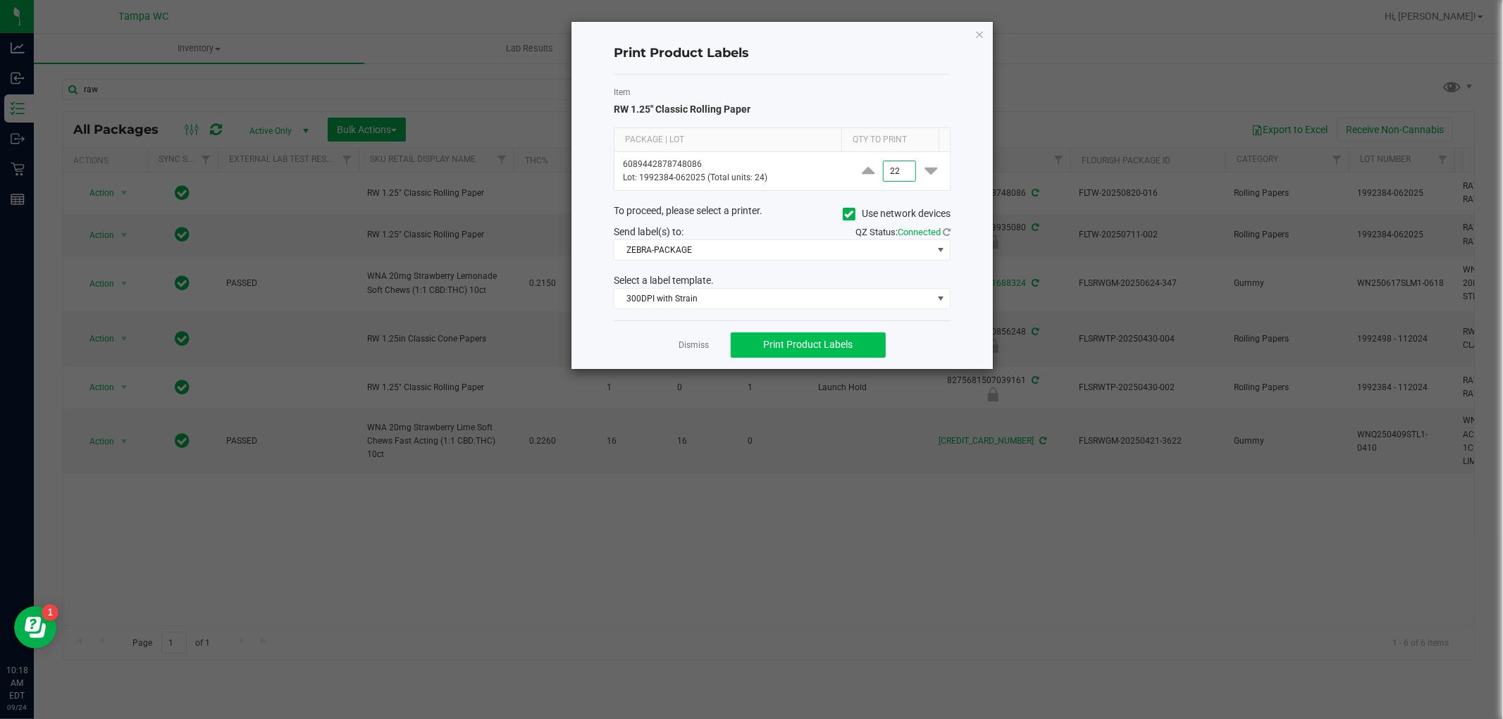
type input "22"
click at [809, 351] on button "Print Product Labels" at bounding box center [808, 345] width 155 height 25
click at [700, 342] on link "Dismiss" at bounding box center [694, 346] width 30 height 12
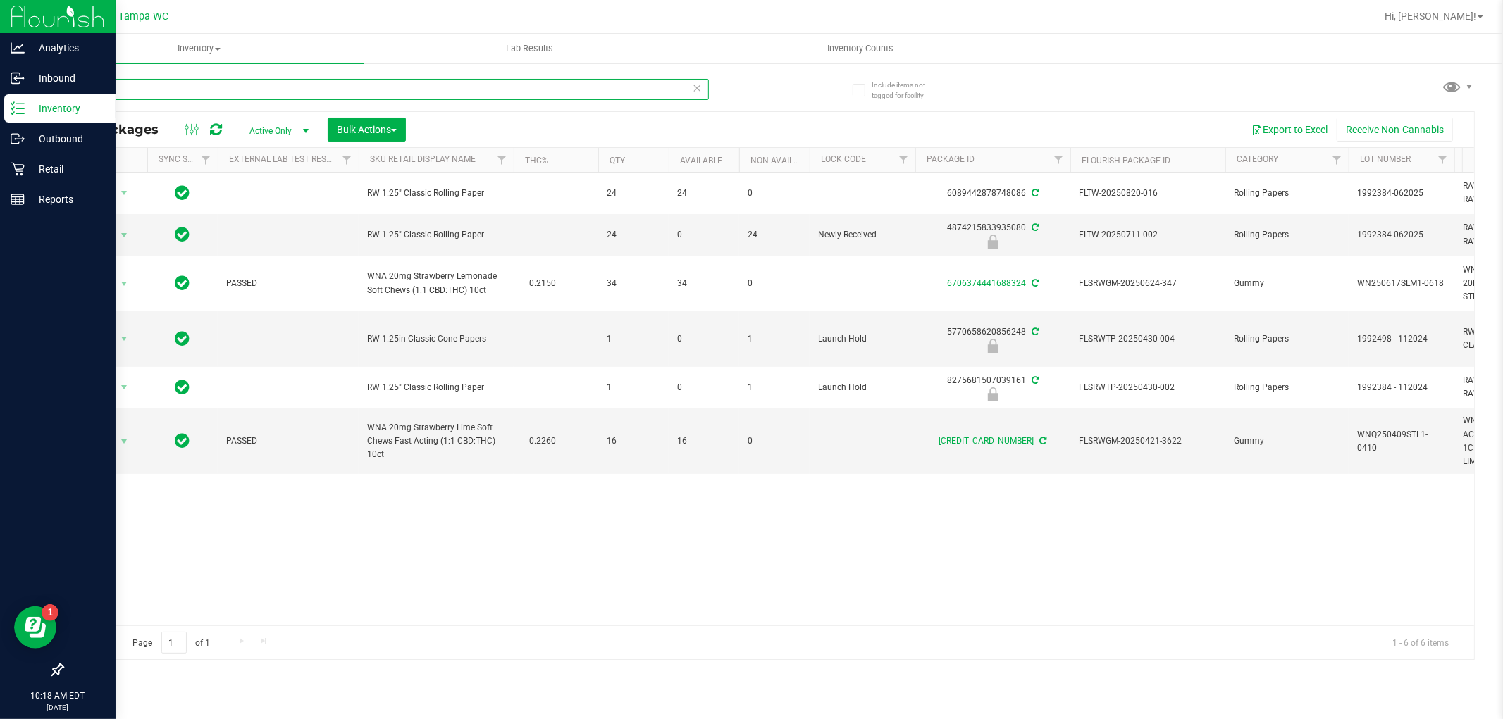
drag, startPoint x: 148, startPoint y: 88, endPoint x: 6, endPoint y: 107, distance: 143.6
click at [0, 114] on div "Analytics Inbound Inventory Outbound Retail Reports 10:18 AM EDT [DATE] 09/24 T…" at bounding box center [751, 359] width 1503 height 719
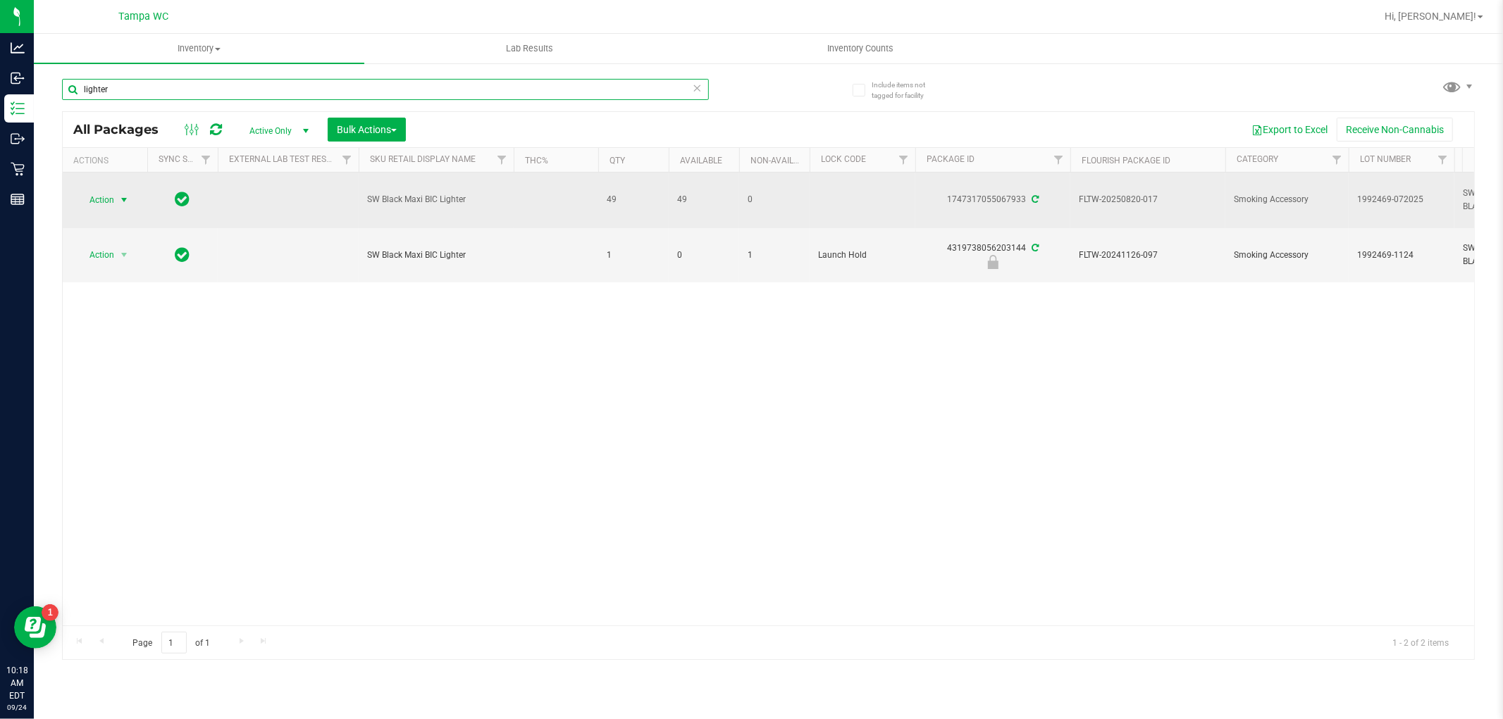
type input "lighter"
click at [97, 192] on span "Action" at bounding box center [96, 200] width 38 height 20
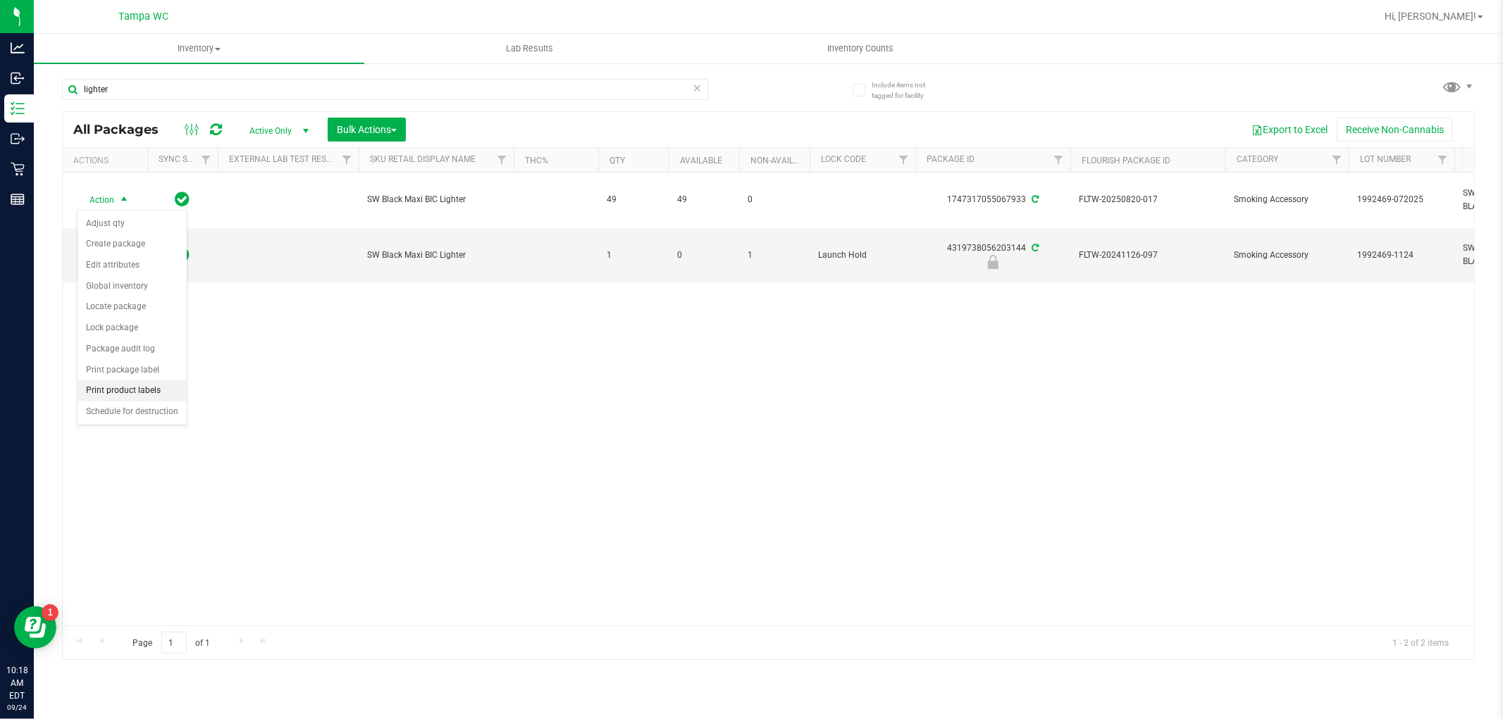
click at [143, 389] on li "Print product labels" at bounding box center [132, 390] width 109 height 21
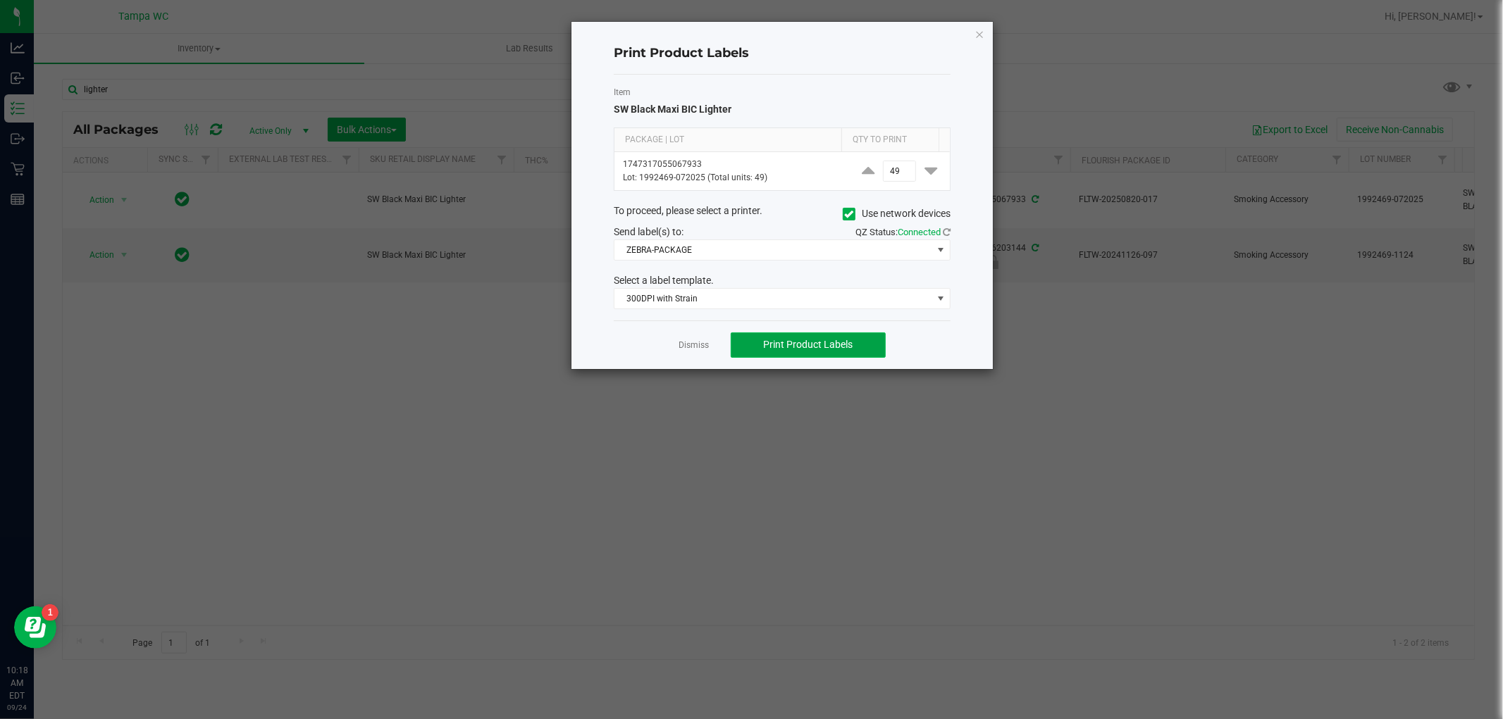
click at [834, 343] on span "Print Product Labels" at bounding box center [807, 344] width 89 height 11
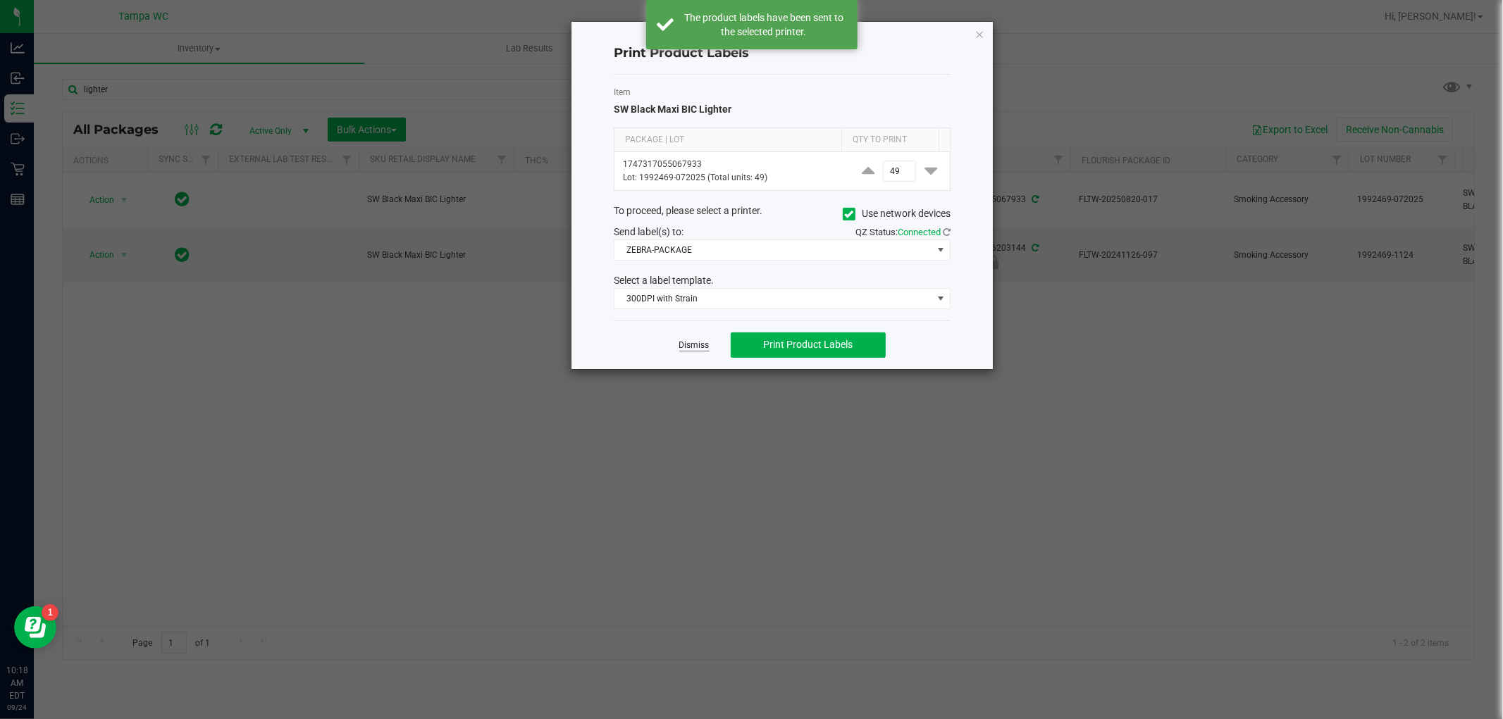
click at [694, 346] on link "Dismiss" at bounding box center [694, 346] width 30 height 12
